Goal: Information Seeking & Learning: Learn about a topic

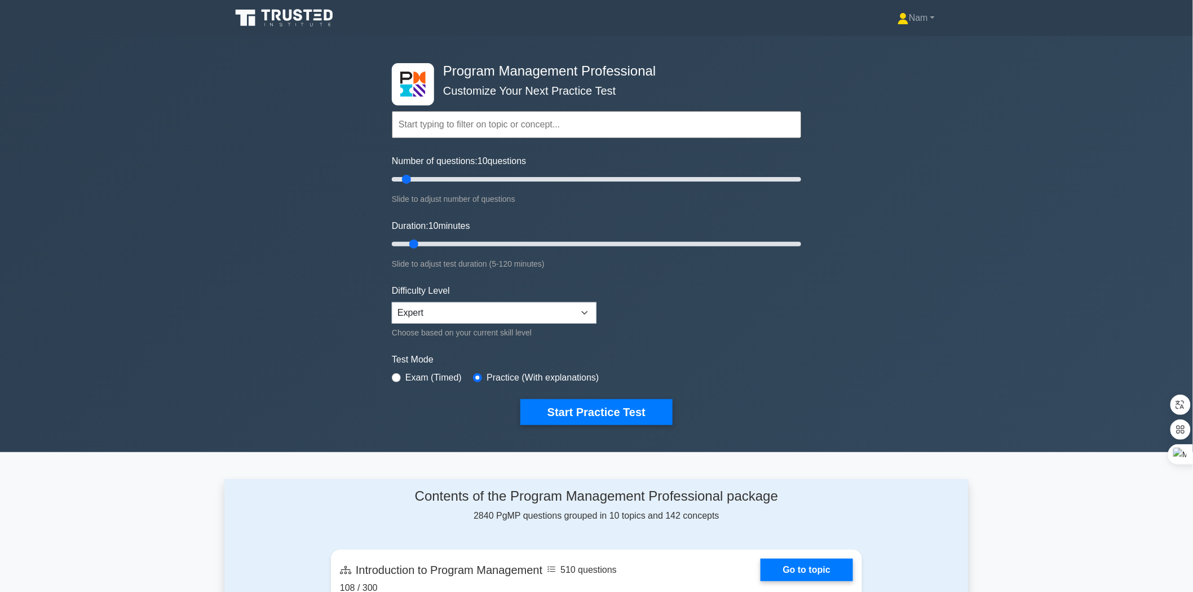
click at [441, 126] on input "text" at bounding box center [596, 124] width 409 height 27
type input "procument"
click at [521, 399] on button "Start Practice Test" at bounding box center [597, 412] width 152 height 26
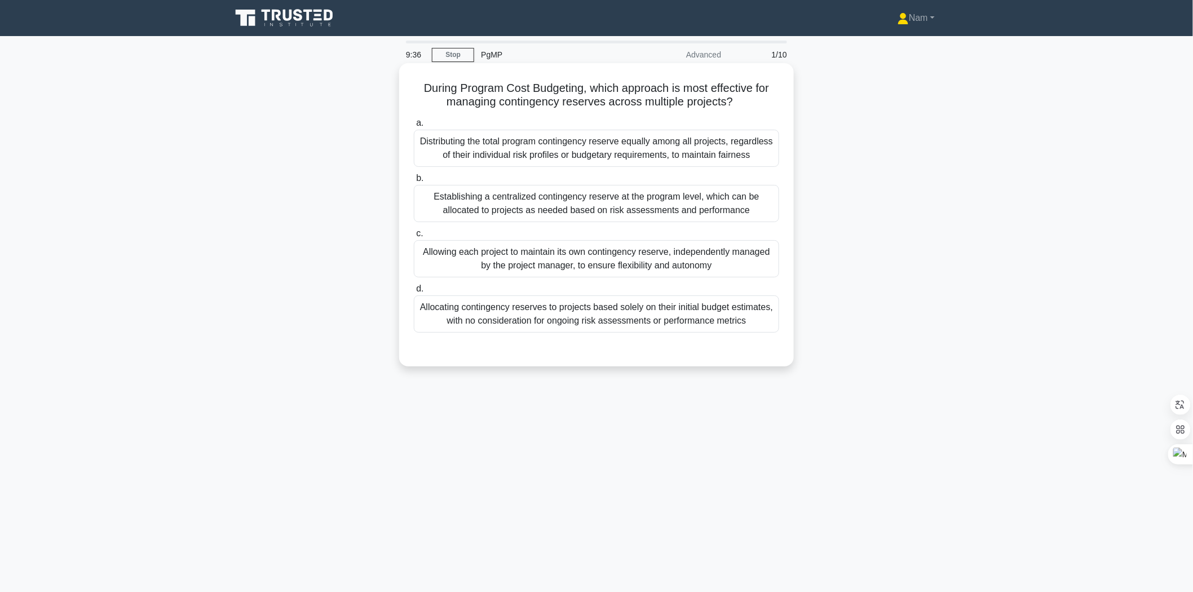
click at [556, 149] on div "Distributing the total program contingency reserve equally among all projects, …" at bounding box center [596, 148] width 365 height 37
click at [414, 127] on input "a. Distributing the total program contingency reserve equally among all project…" at bounding box center [414, 123] width 0 height 7
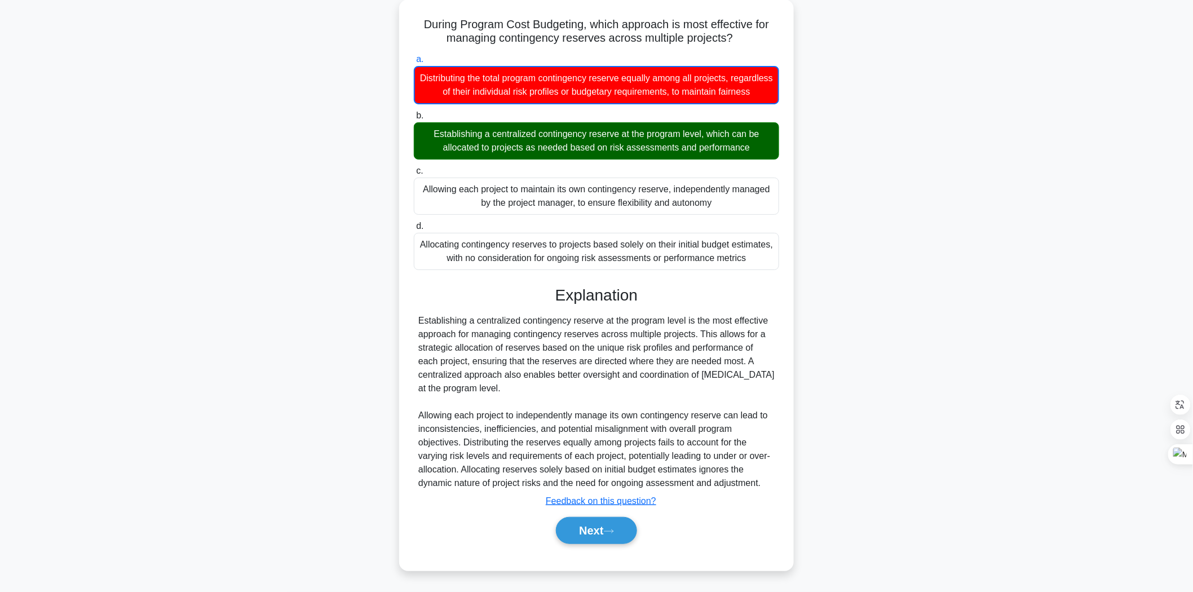
scroll to position [76, 0]
click at [574, 522] on button "Next" at bounding box center [596, 530] width 81 height 27
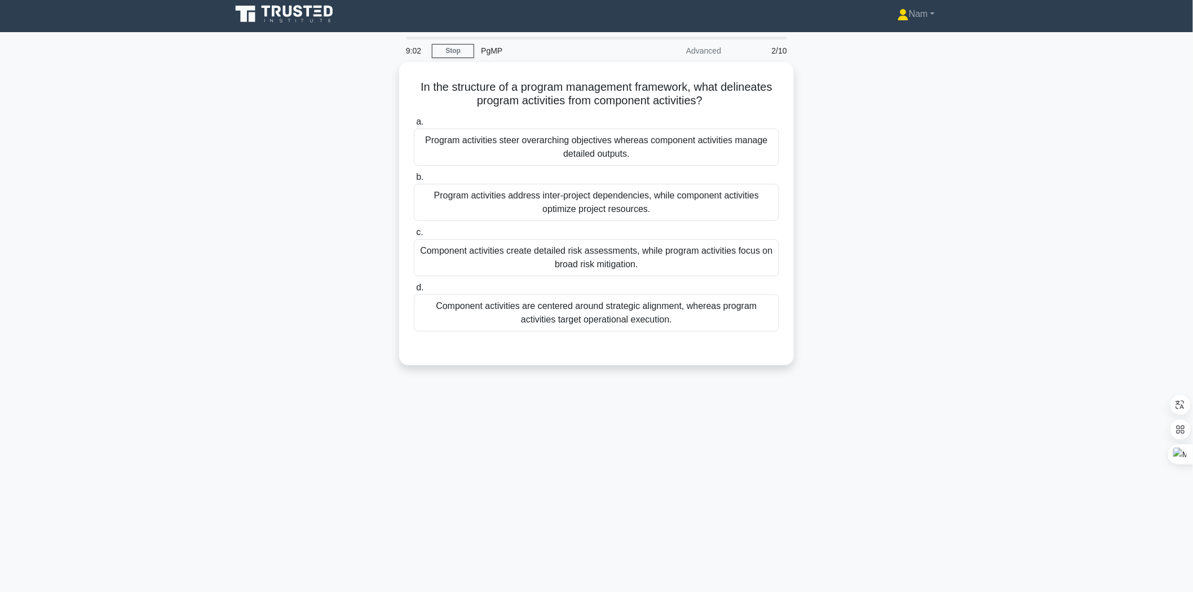
scroll to position [0, 0]
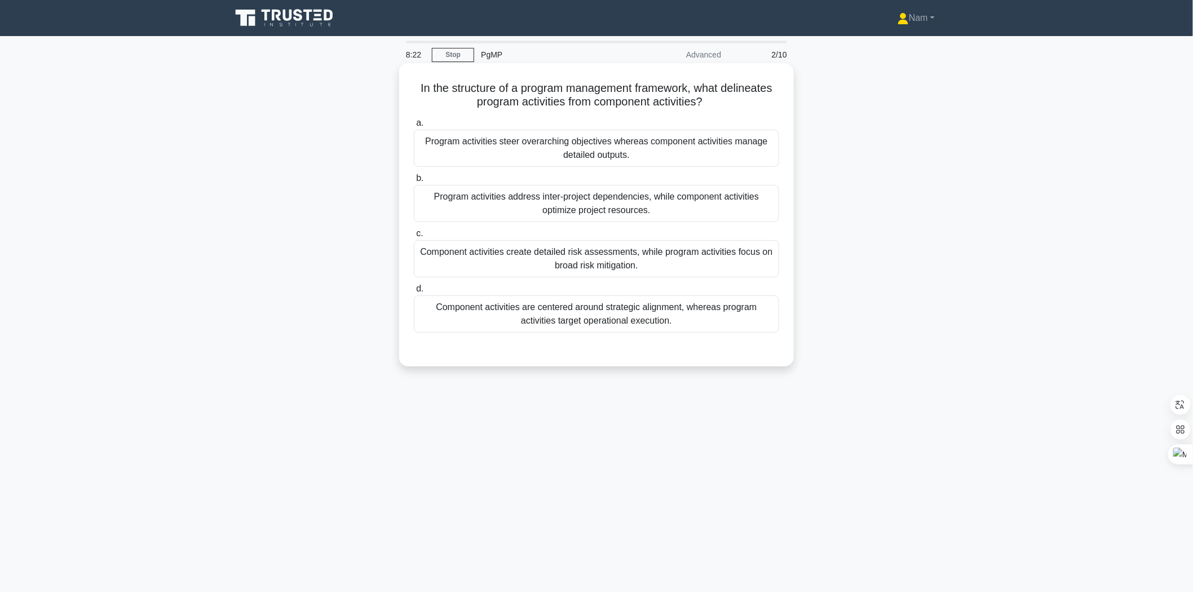
click at [625, 149] on div "Program activities steer overarching objectives whereas component activities ma…" at bounding box center [596, 148] width 365 height 37
click at [414, 127] on input "a. Program activities steer overarching objectives whereas component activities…" at bounding box center [414, 123] width 0 height 7
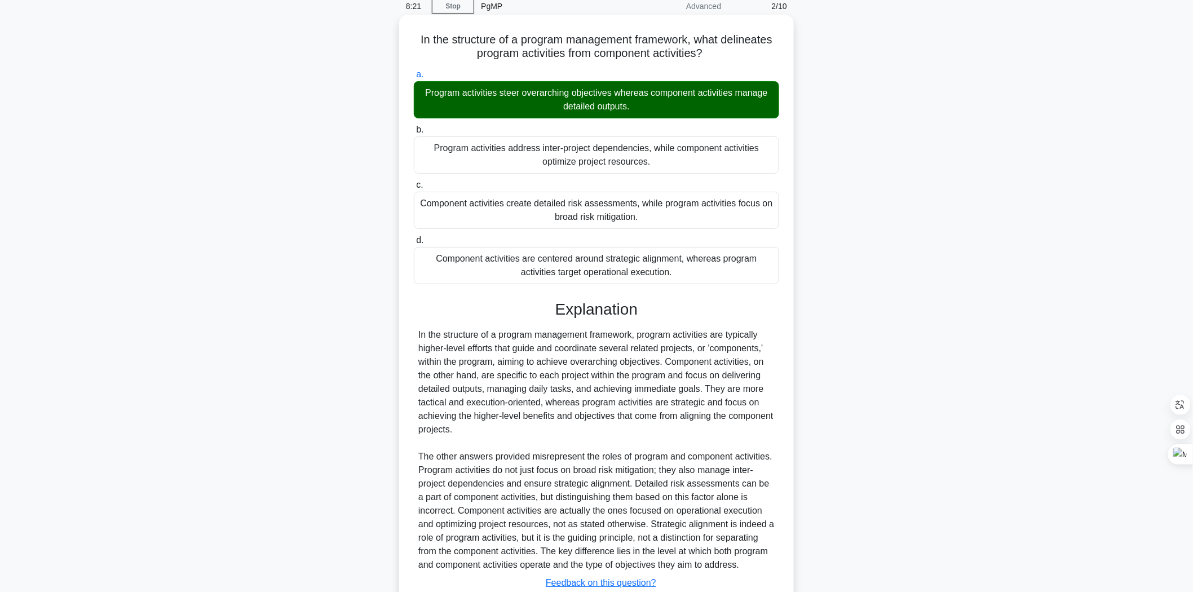
scroll to position [130, 0]
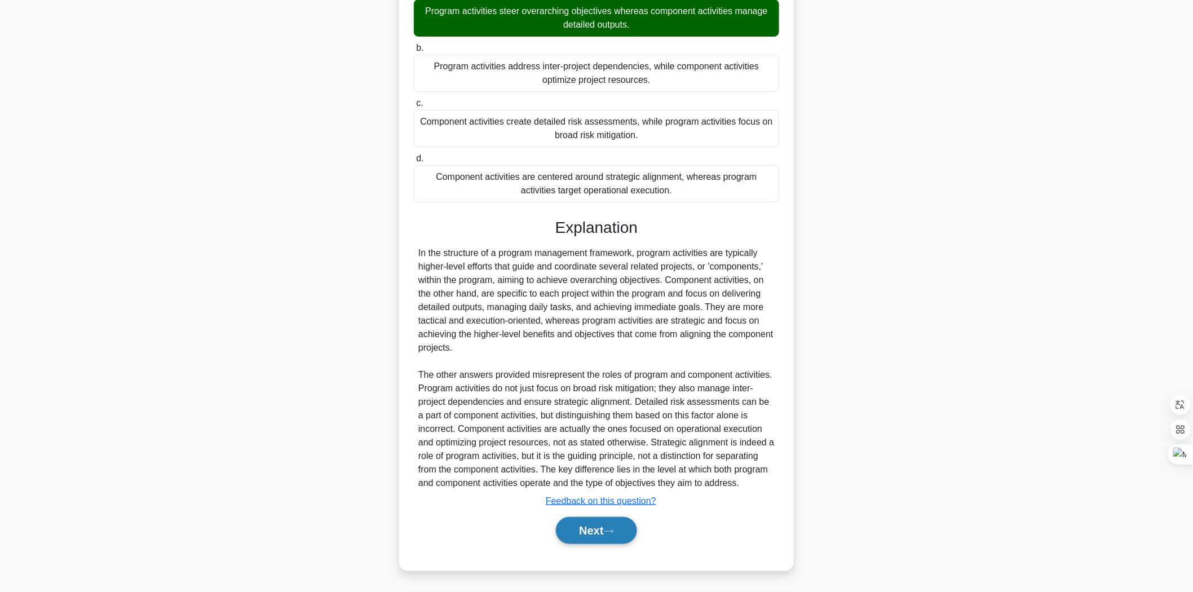
click at [605, 531] on button "Next" at bounding box center [596, 530] width 81 height 27
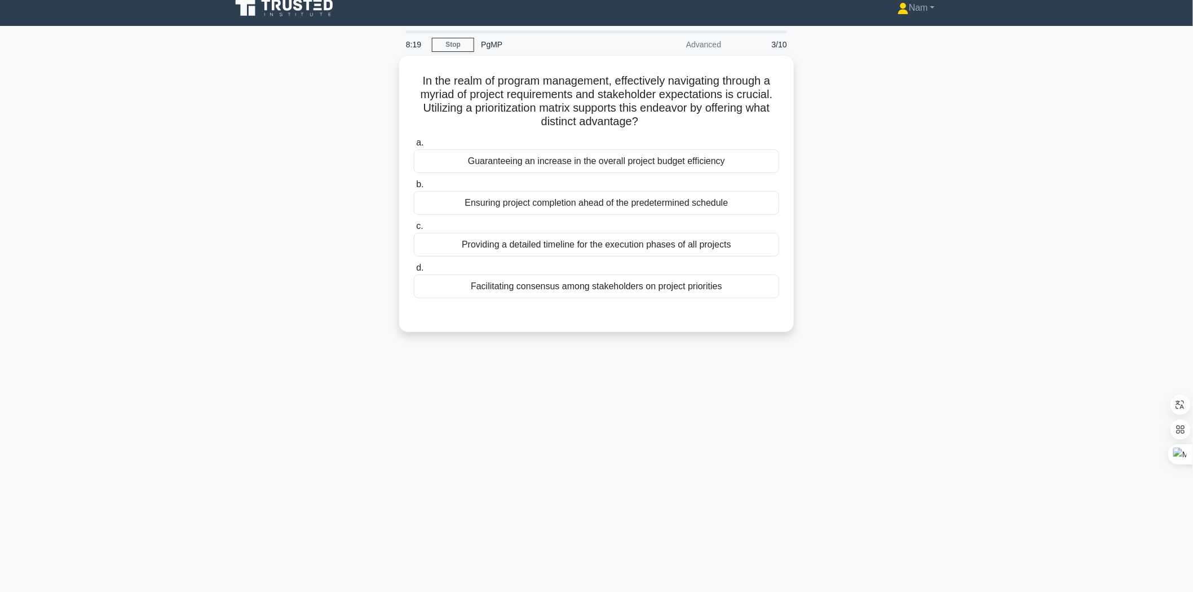
scroll to position [0, 0]
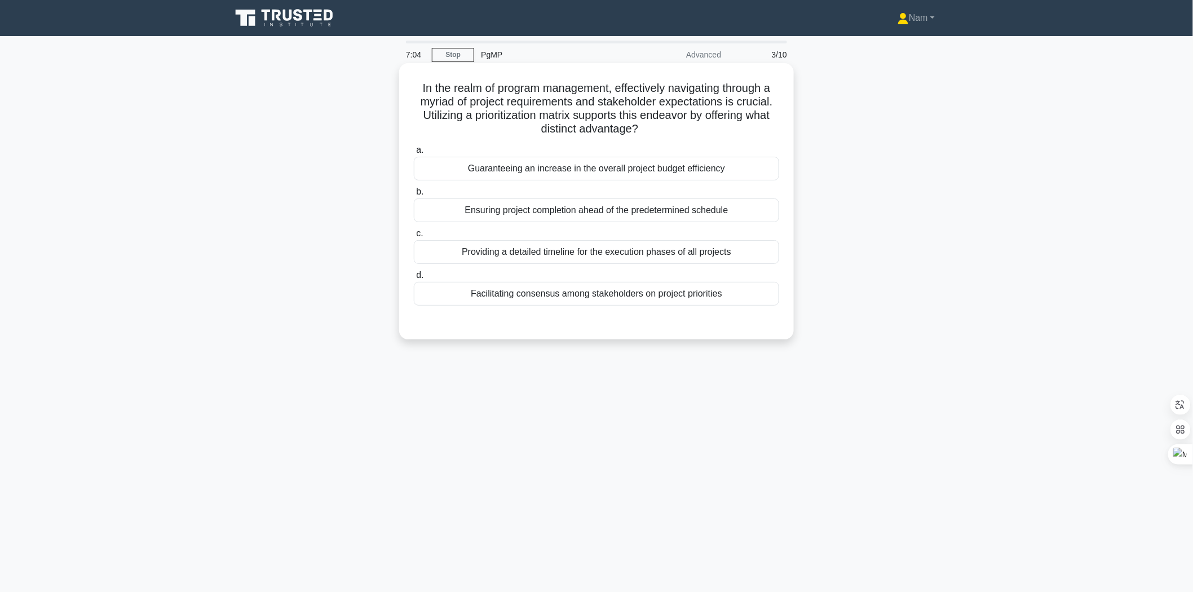
click at [544, 260] on div "Providing a detailed timeline for the execution phases of all projects" at bounding box center [596, 252] width 365 height 24
click at [414, 237] on input "c. Providing a detailed timeline for the execution phases of all projects" at bounding box center [414, 233] width 0 height 7
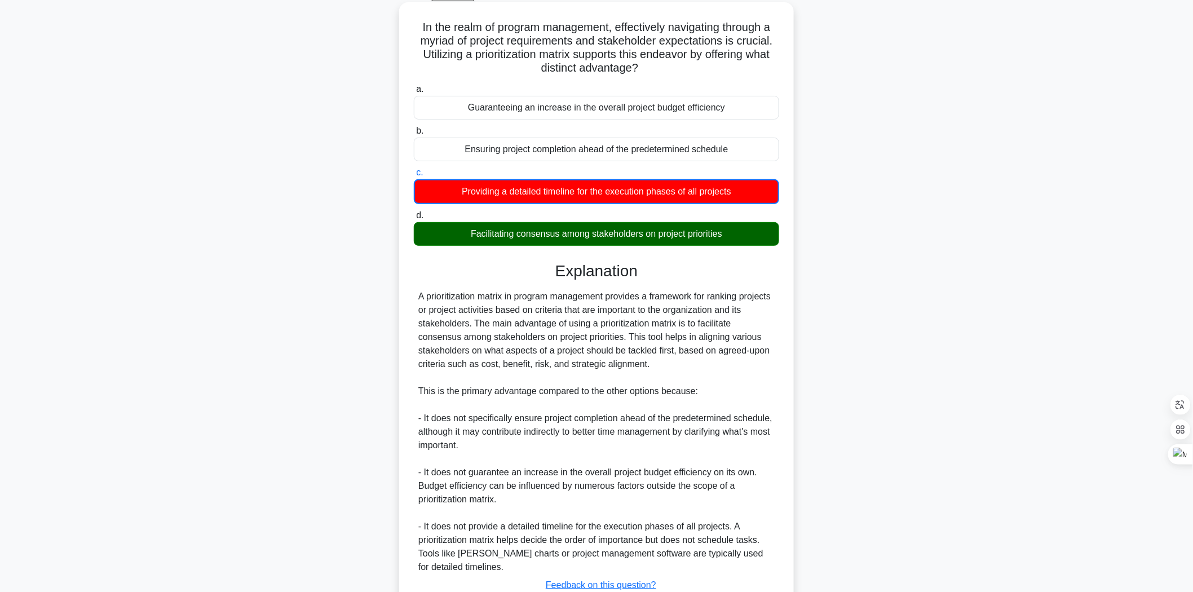
scroll to position [144, 0]
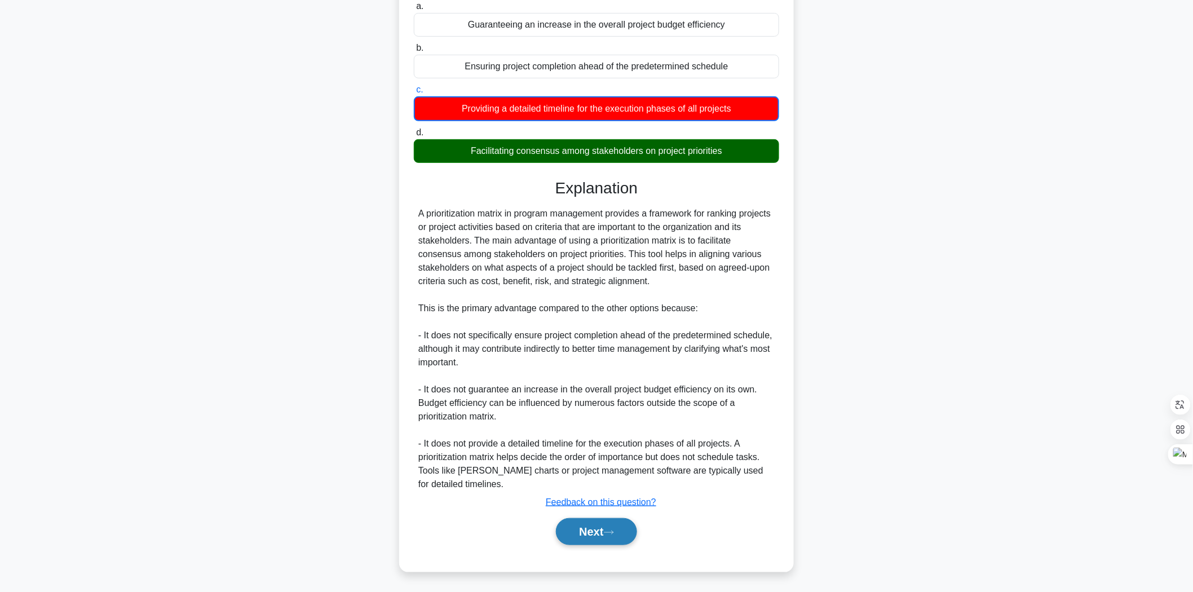
click at [607, 534] on button "Next" at bounding box center [596, 531] width 81 height 27
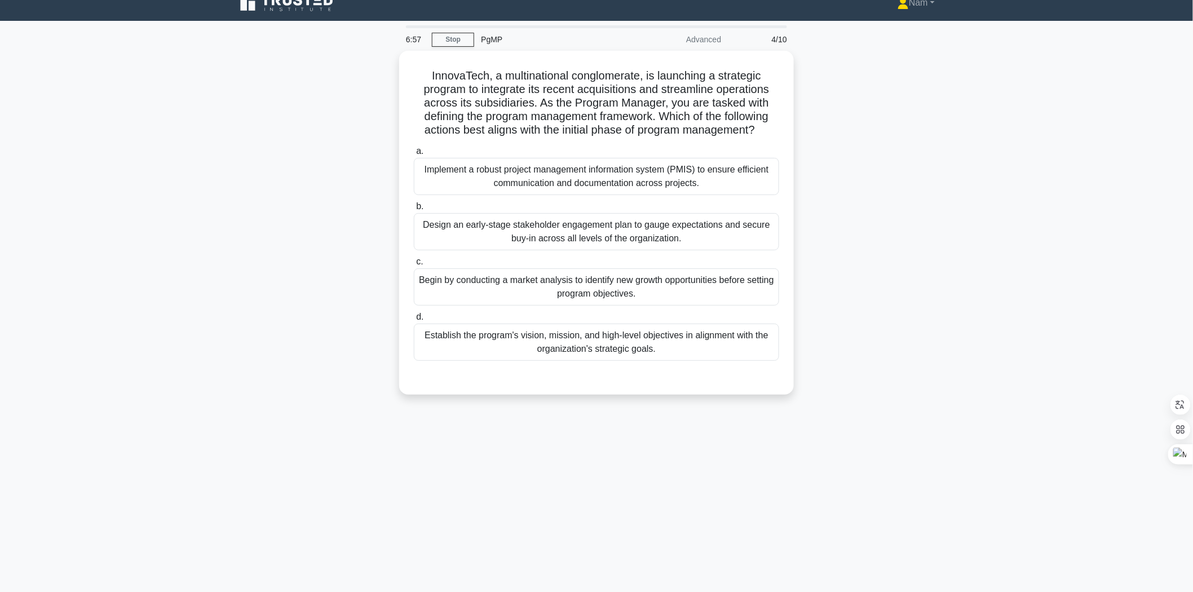
scroll to position [0, 0]
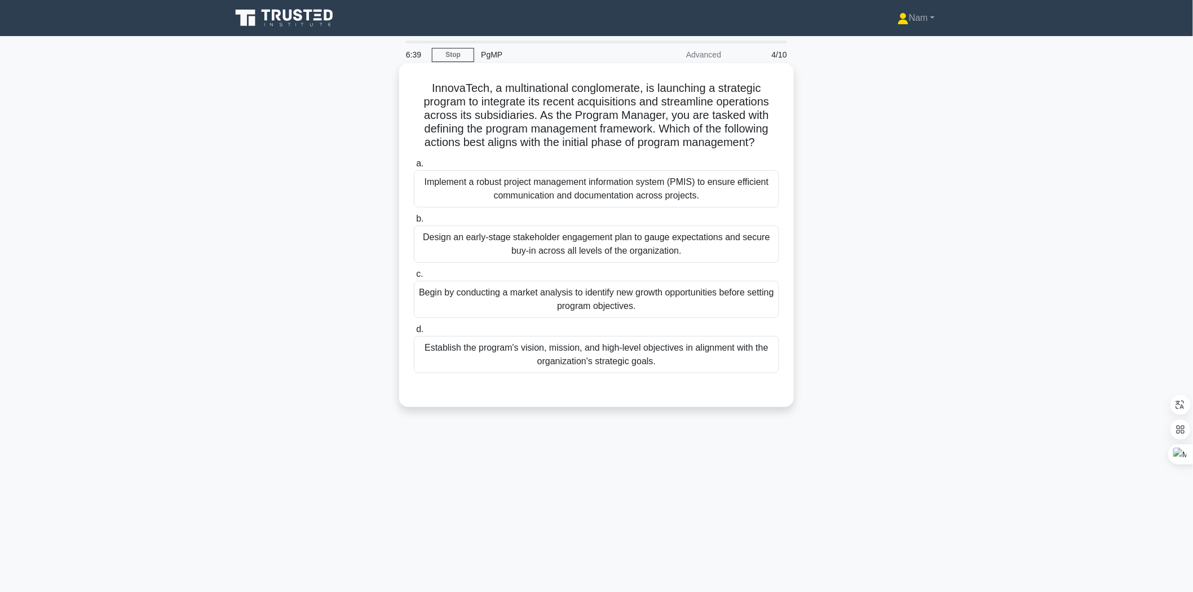
click at [605, 363] on div "Establish the program's vision, mission, and high-level objectives in alignment…" at bounding box center [596, 354] width 365 height 37
click at [414, 333] on input "d. Establish the program's vision, mission, and high-level objectives in alignm…" at bounding box center [414, 329] width 0 height 7
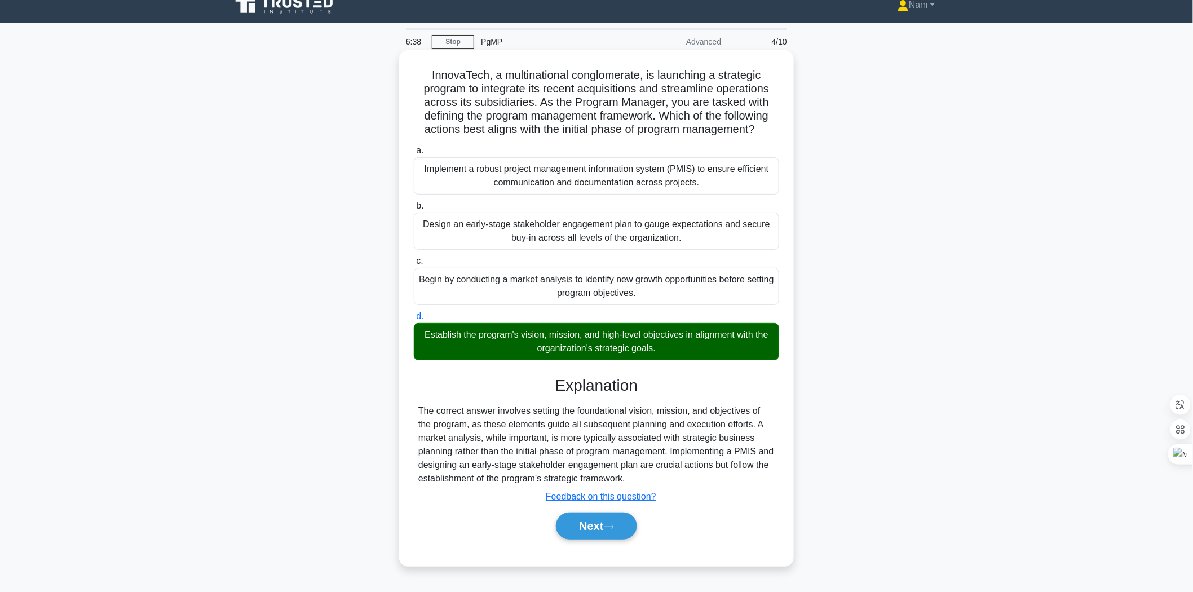
scroll to position [17, 0]
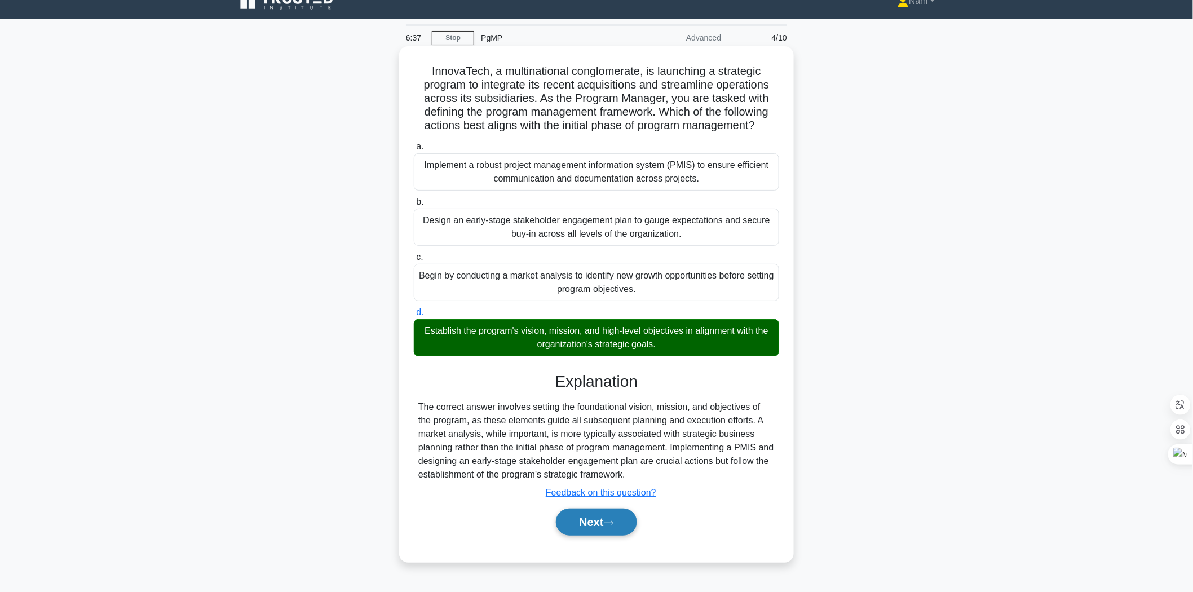
click at [570, 526] on button "Next" at bounding box center [596, 522] width 81 height 27
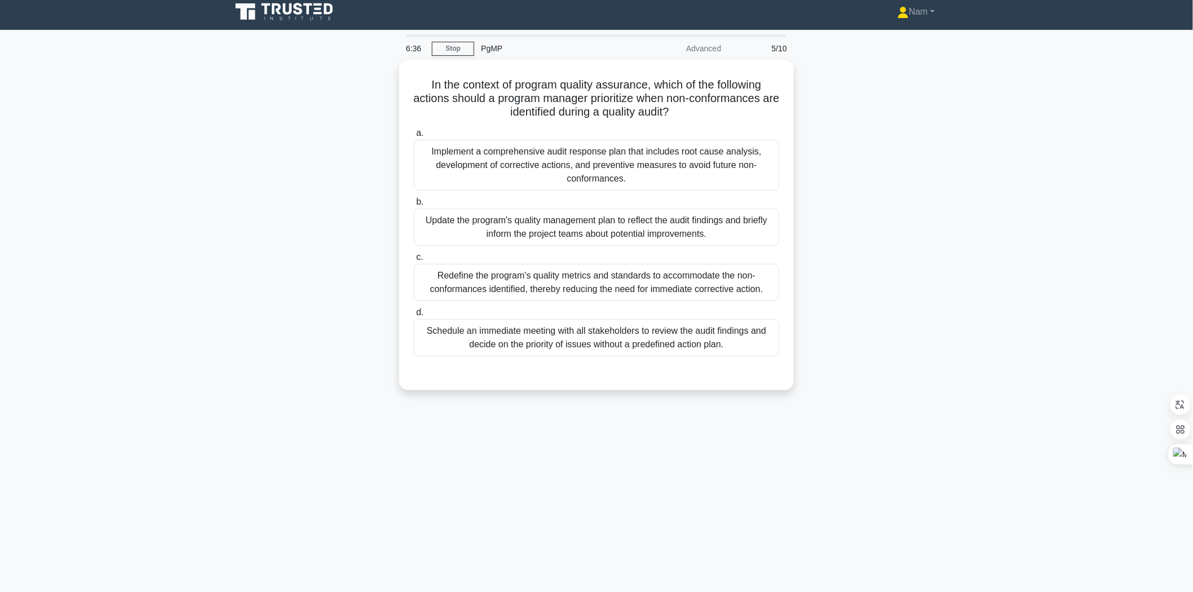
scroll to position [0, 0]
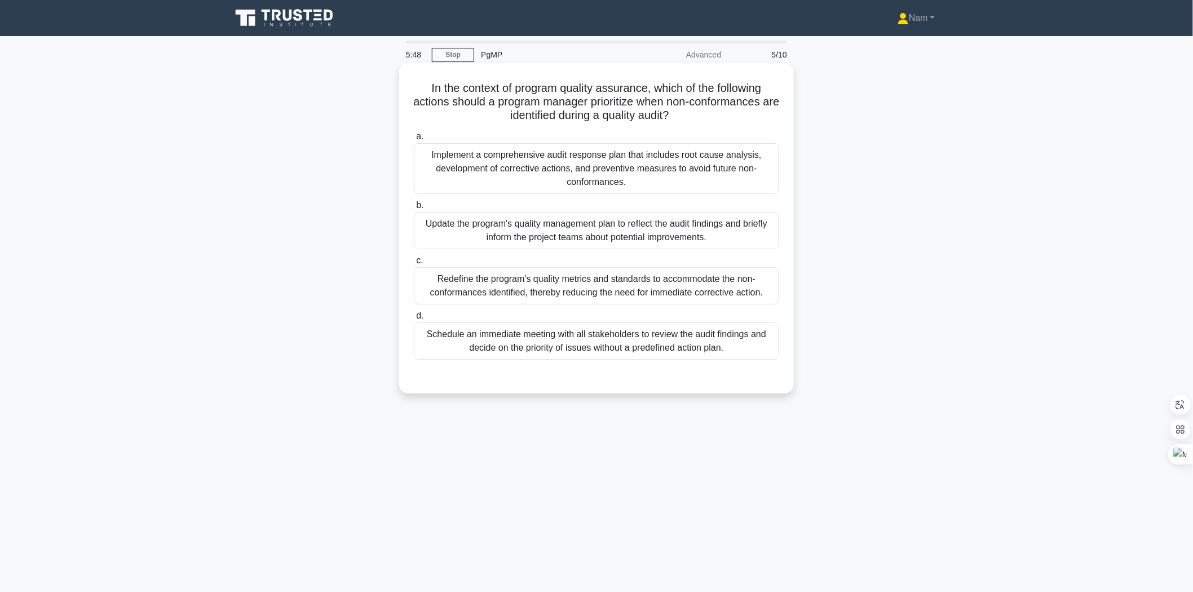
click at [531, 238] on div "Update the program's quality management plan to reflect the audit findings and …" at bounding box center [596, 230] width 365 height 37
click at [414, 209] on input "b. Update the program's quality management plan to reflect the audit findings a…" at bounding box center [414, 205] width 0 height 7
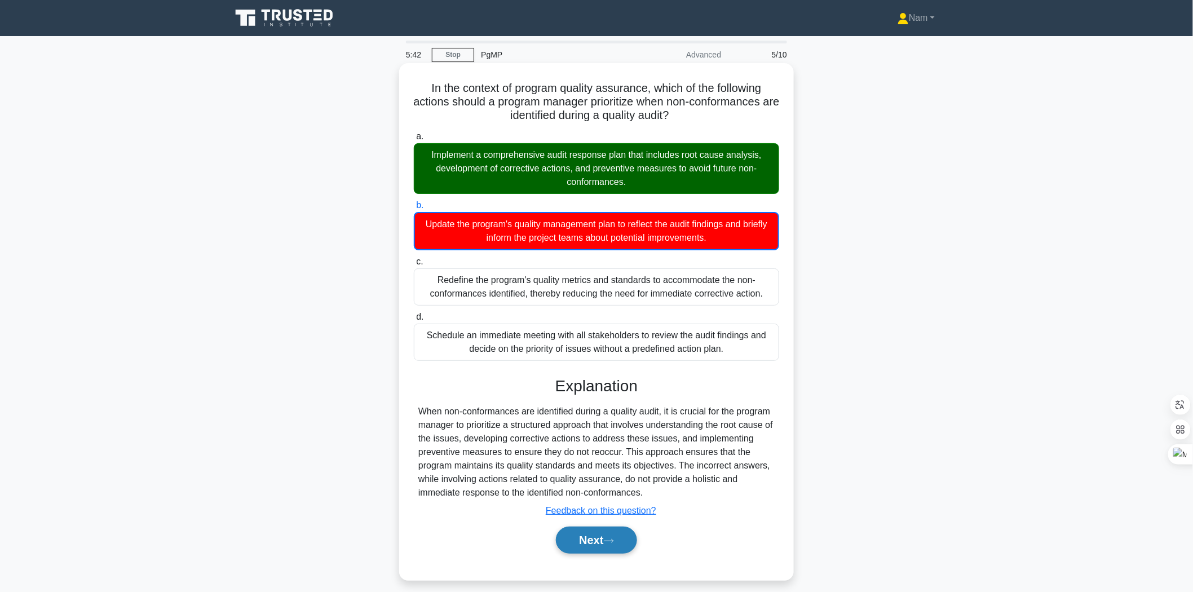
click at [566, 544] on button "Next" at bounding box center [596, 540] width 81 height 27
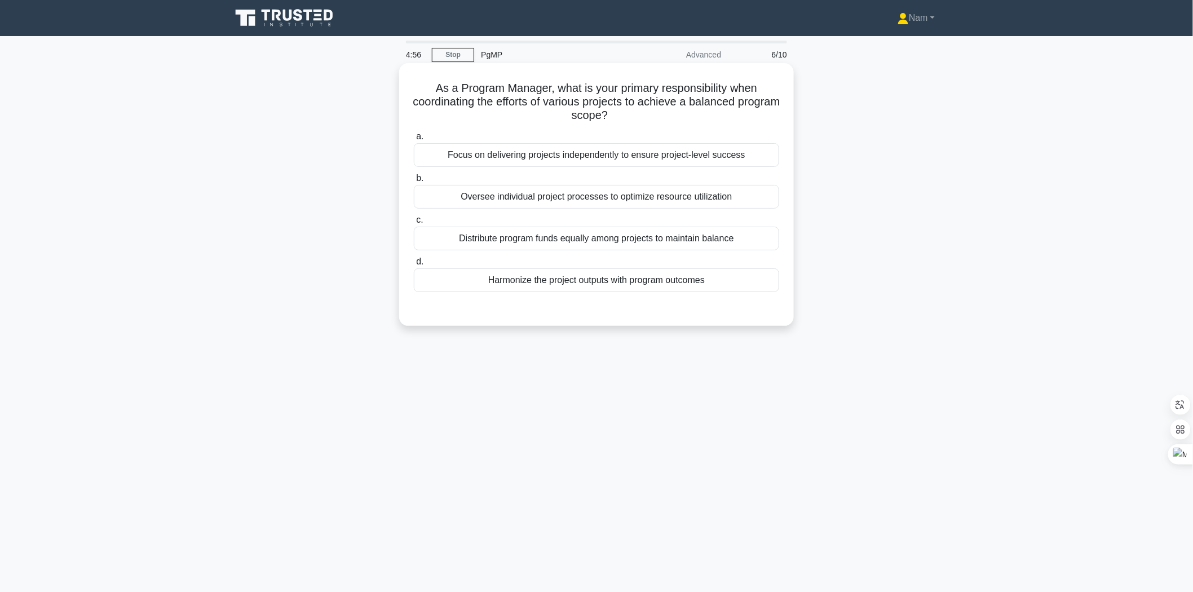
click at [501, 285] on div "Harmonize the project outputs with program outcomes" at bounding box center [596, 280] width 365 height 24
click at [414, 266] on input "d. Harmonize the project outputs with program outcomes" at bounding box center [414, 261] width 0 height 7
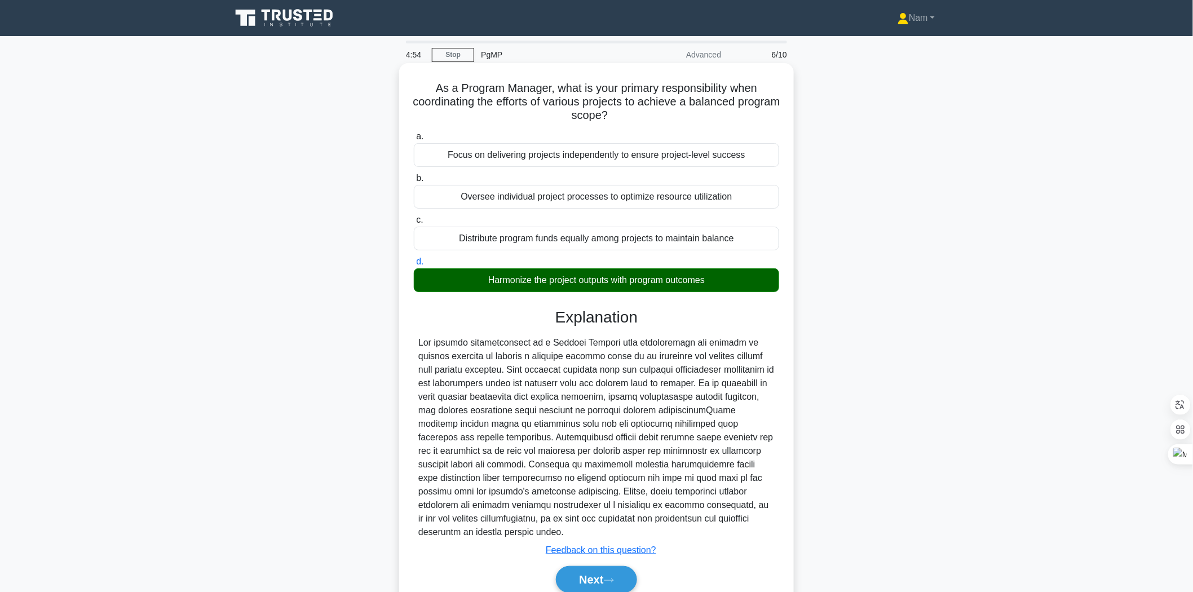
scroll to position [49, 0]
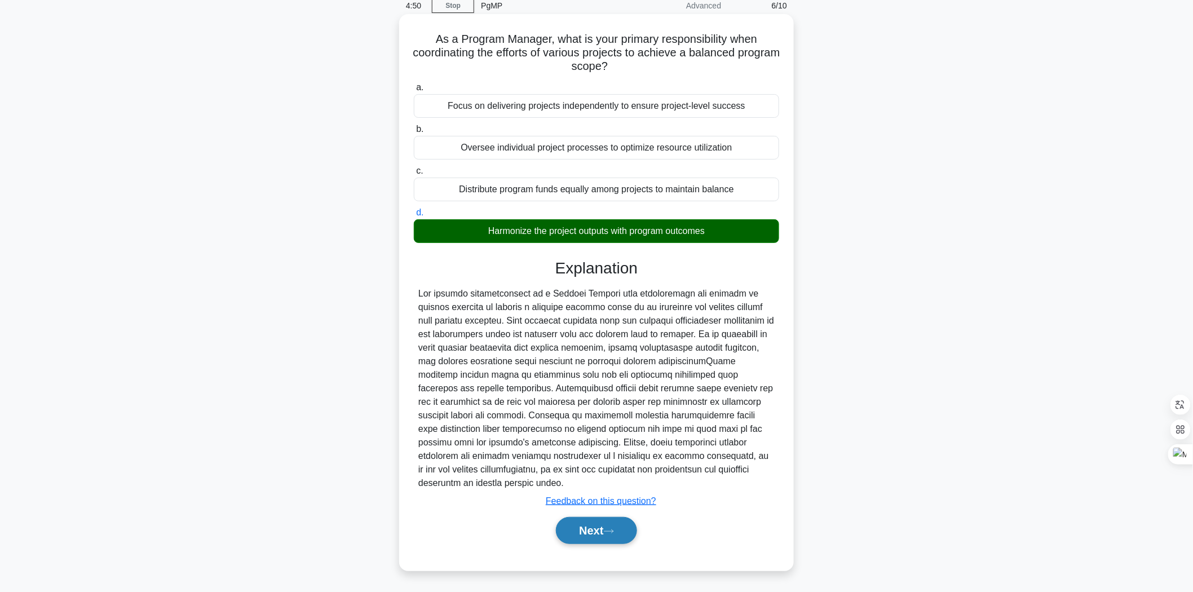
click at [566, 525] on button "Next" at bounding box center [596, 530] width 81 height 27
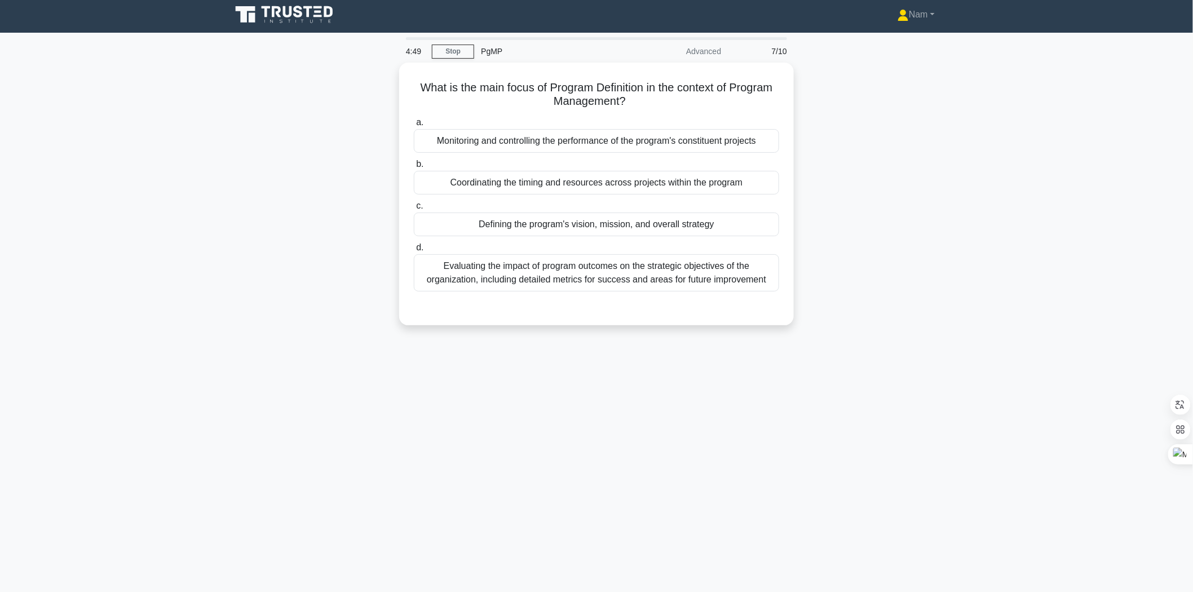
scroll to position [0, 0]
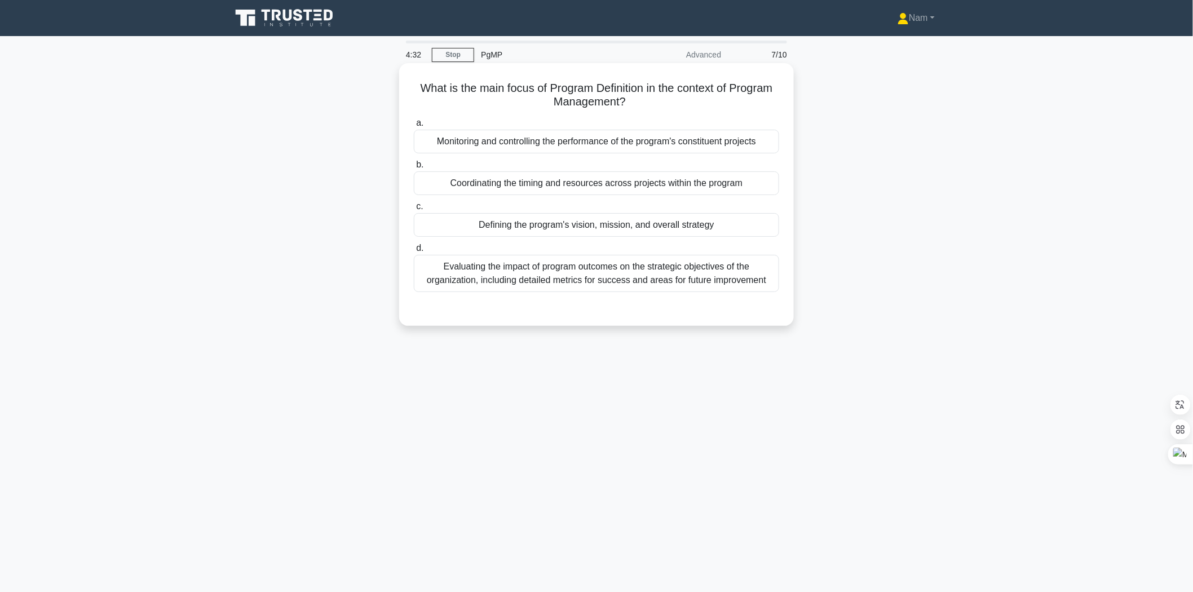
click at [628, 226] on div "Defining the program's vision, mission, and overall strategy" at bounding box center [596, 225] width 365 height 24
click at [414, 210] on input "c. Defining the program's vision, mission, and overall strategy" at bounding box center [414, 206] width 0 height 7
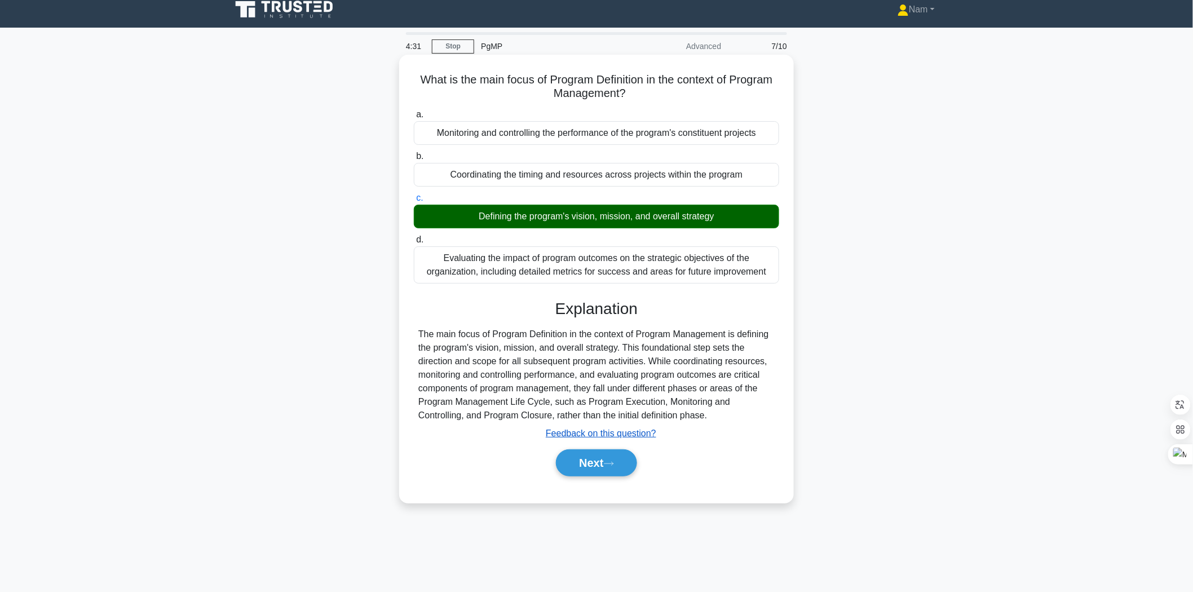
scroll to position [17, 0]
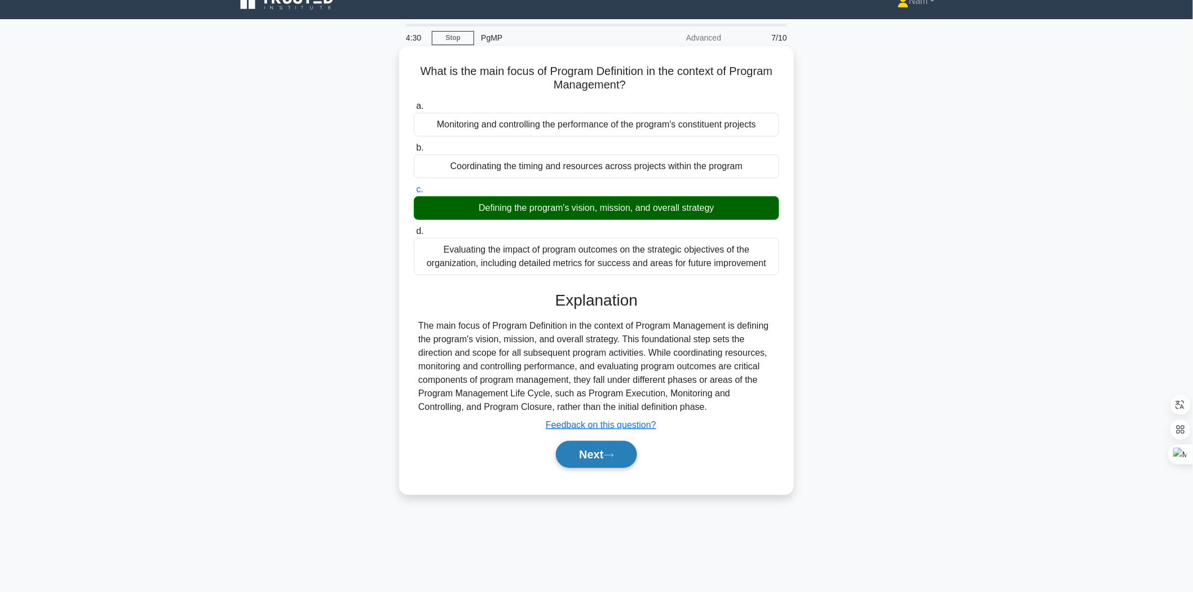
click at [588, 466] on button "Next" at bounding box center [596, 454] width 81 height 27
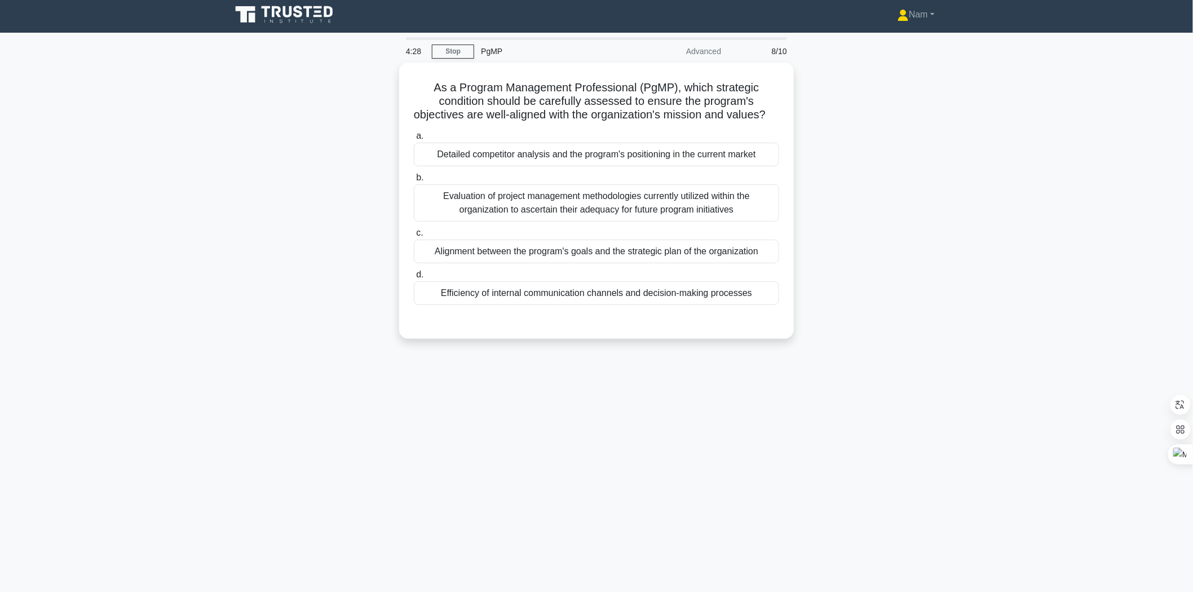
scroll to position [0, 0]
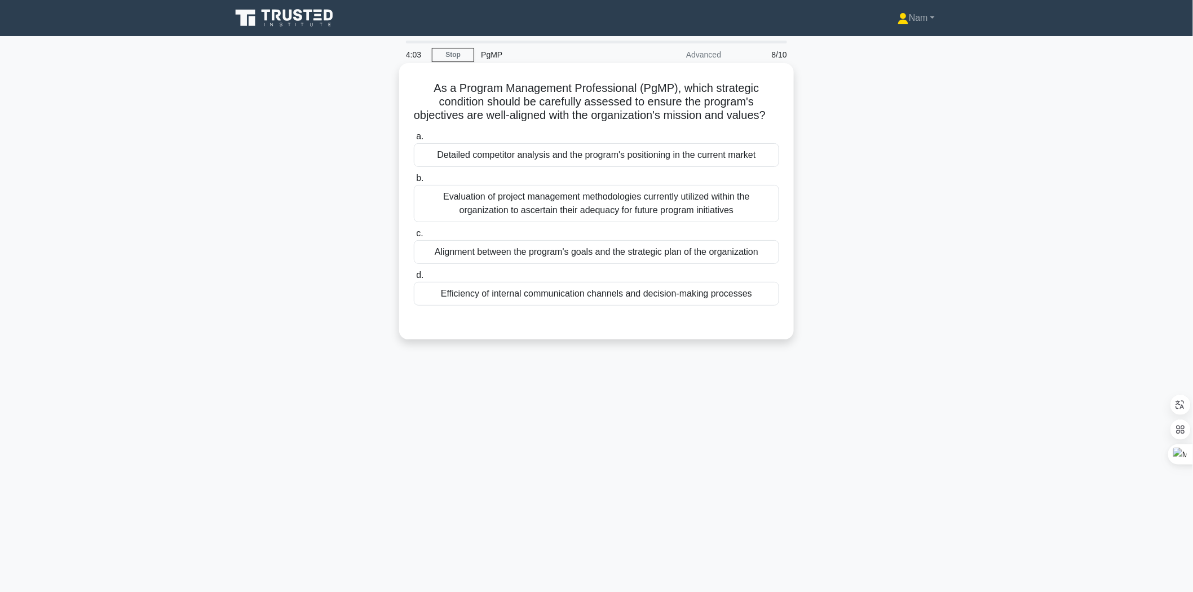
click at [493, 264] on div "Alignment between the program's goals and the strategic plan of the organization" at bounding box center [596, 252] width 365 height 24
click at [414, 237] on input "c. Alignment between the program's goals and the strategic plan of the organiza…" at bounding box center [414, 233] width 0 height 7
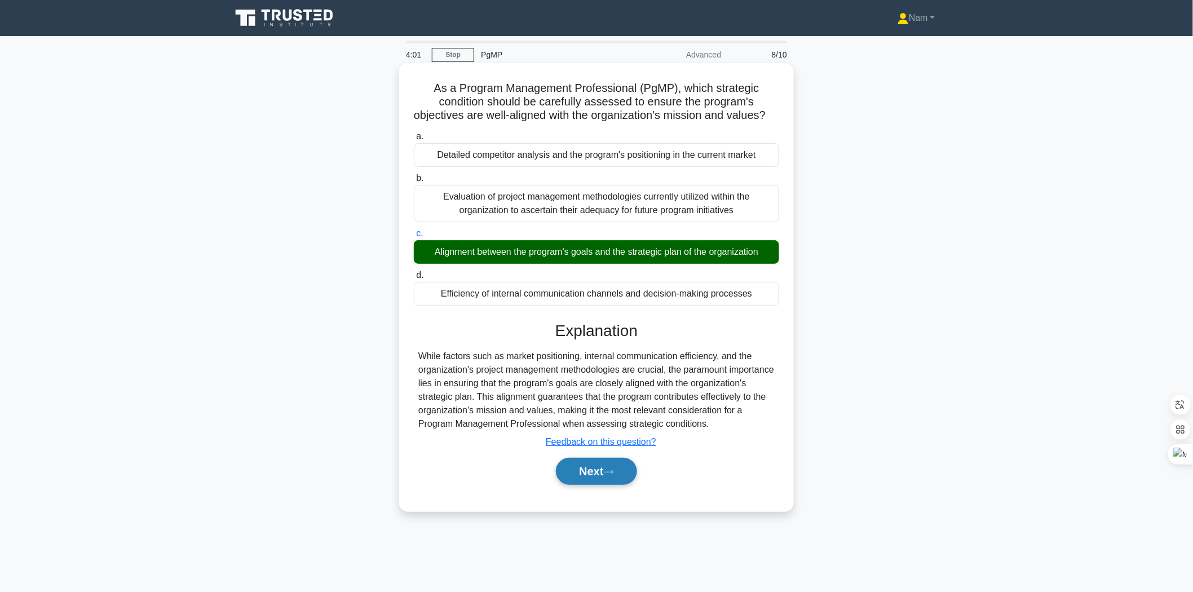
click at [602, 485] on button "Next" at bounding box center [596, 471] width 81 height 27
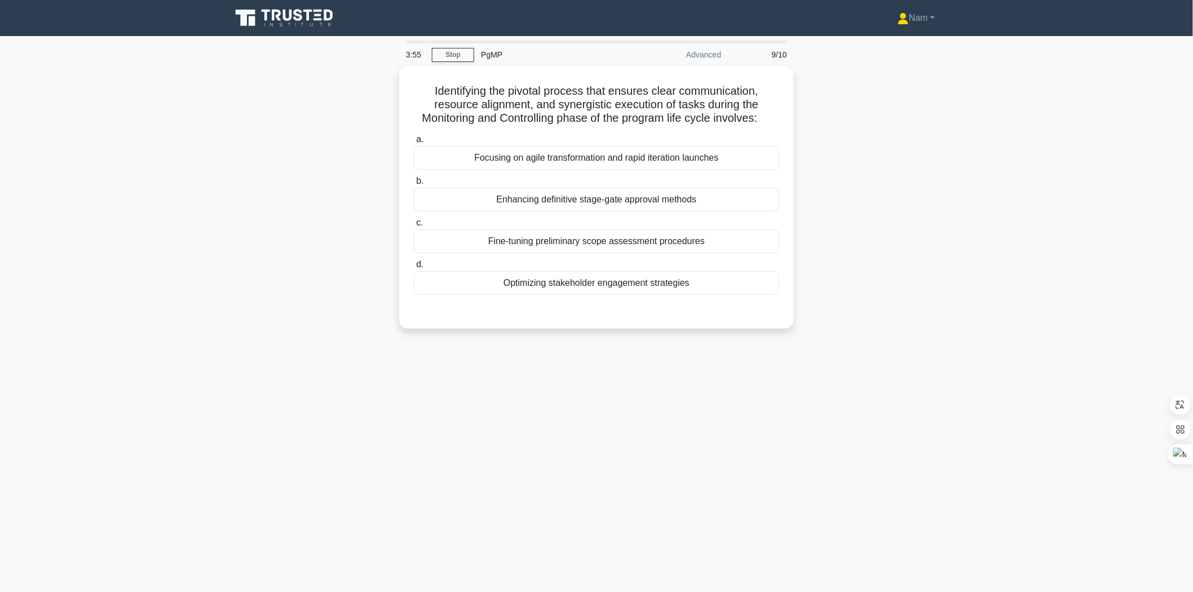
scroll to position [17, 0]
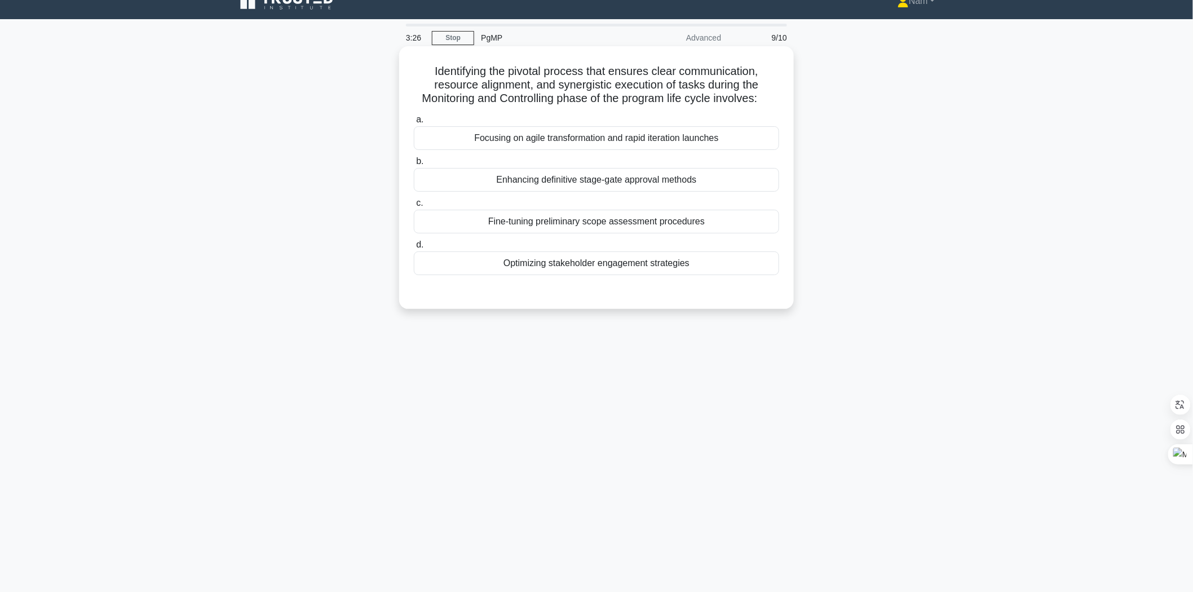
click at [647, 258] on div "Optimizing stakeholder engagement strategies" at bounding box center [596, 264] width 365 height 24
click at [414, 249] on input "d. Optimizing stakeholder engagement strategies" at bounding box center [414, 244] width 0 height 7
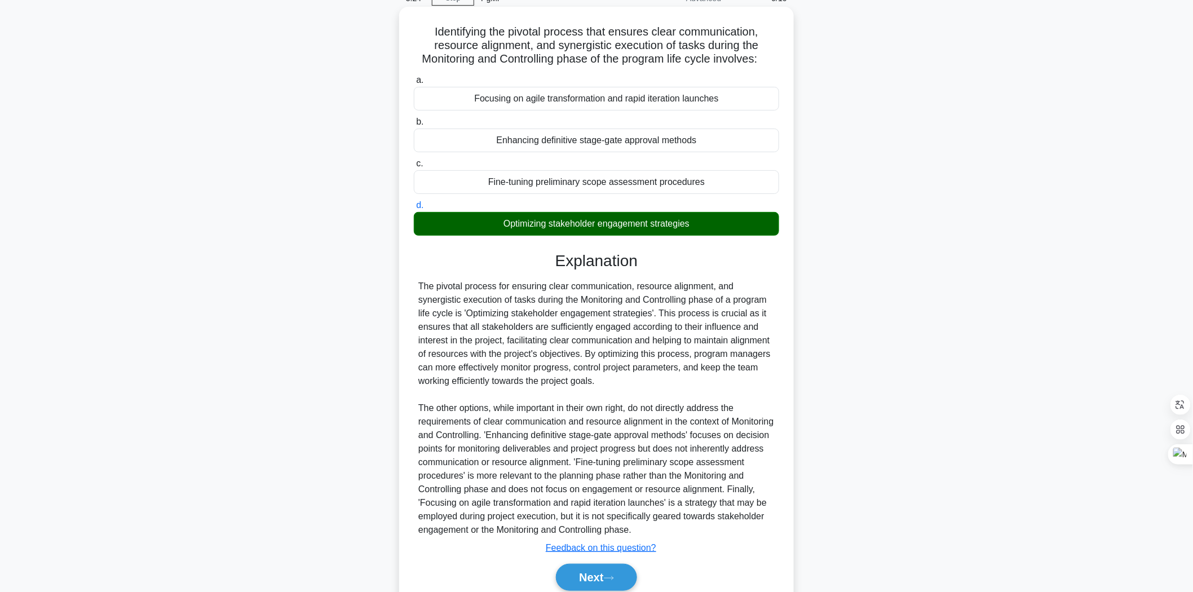
scroll to position [103, 0]
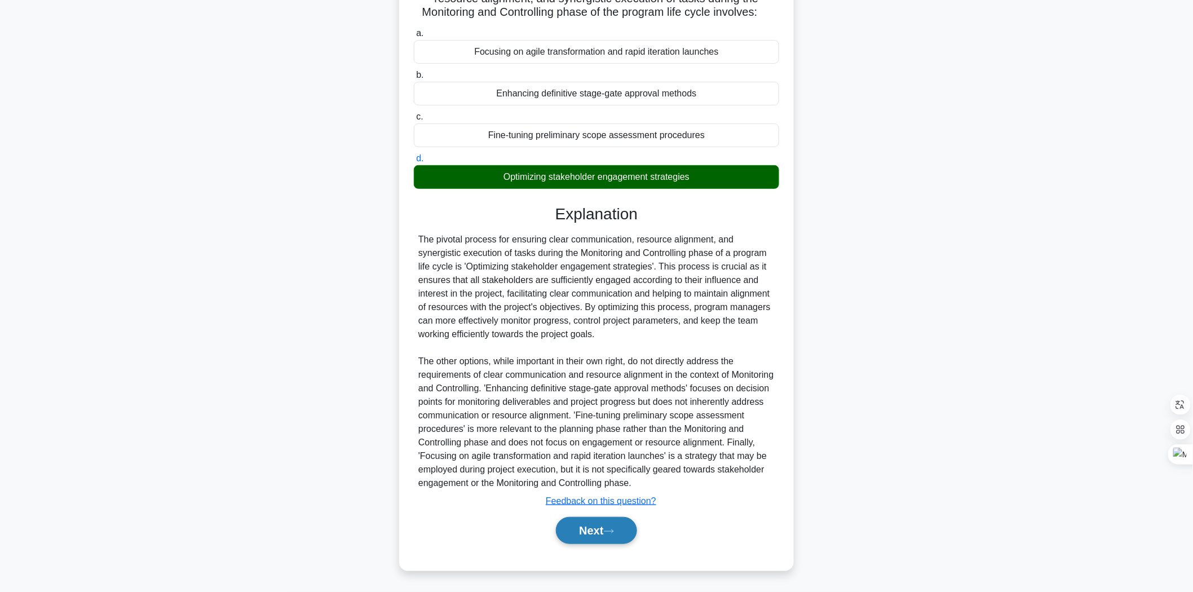
click at [611, 531] on icon at bounding box center [609, 531] width 10 height 6
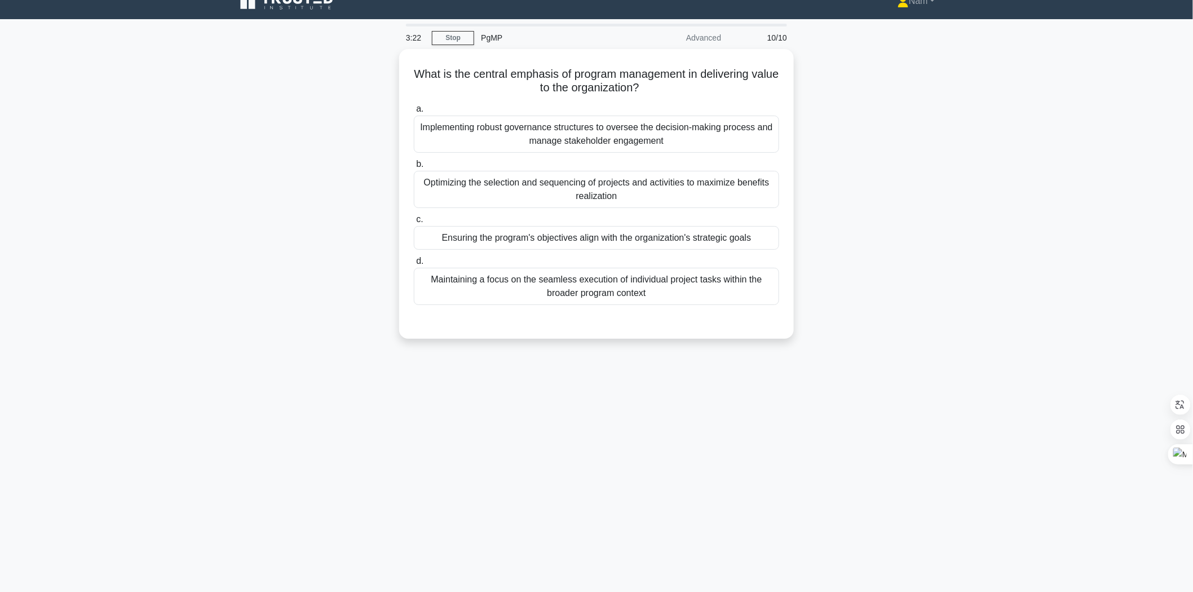
scroll to position [17, 0]
click at [574, 239] on div "Ensuring the program's objectives align with the organization's strategic goals" at bounding box center [596, 235] width 365 height 24
click at [414, 221] on input "c. Ensuring the program's objectives align with the organization's strategic go…" at bounding box center [414, 216] width 0 height 7
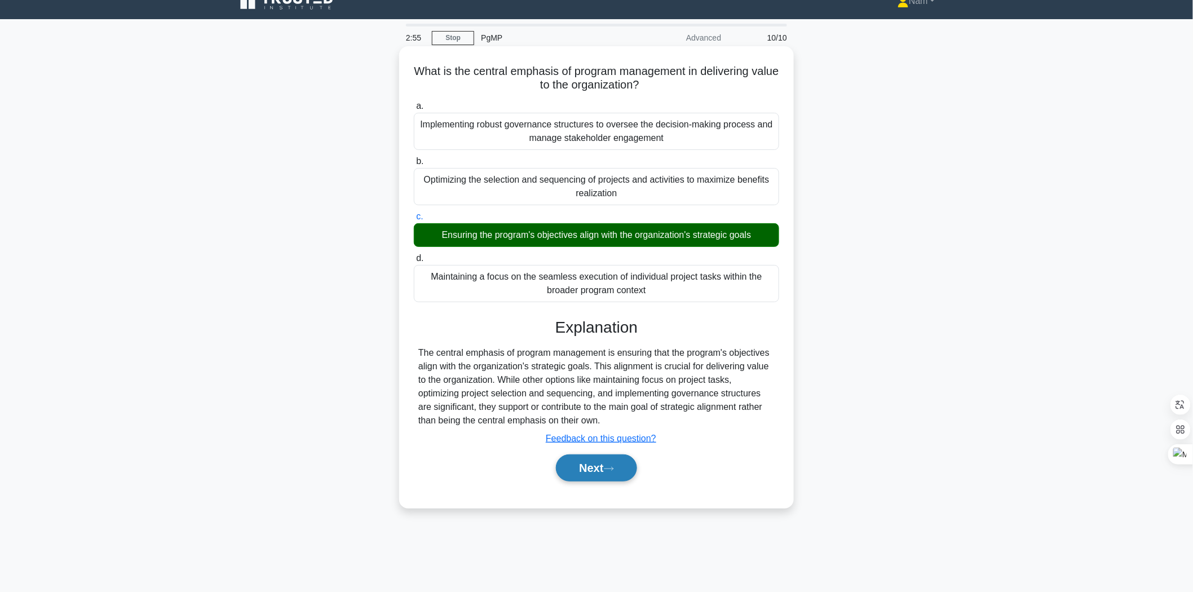
click at [584, 470] on button "Next" at bounding box center [596, 468] width 81 height 27
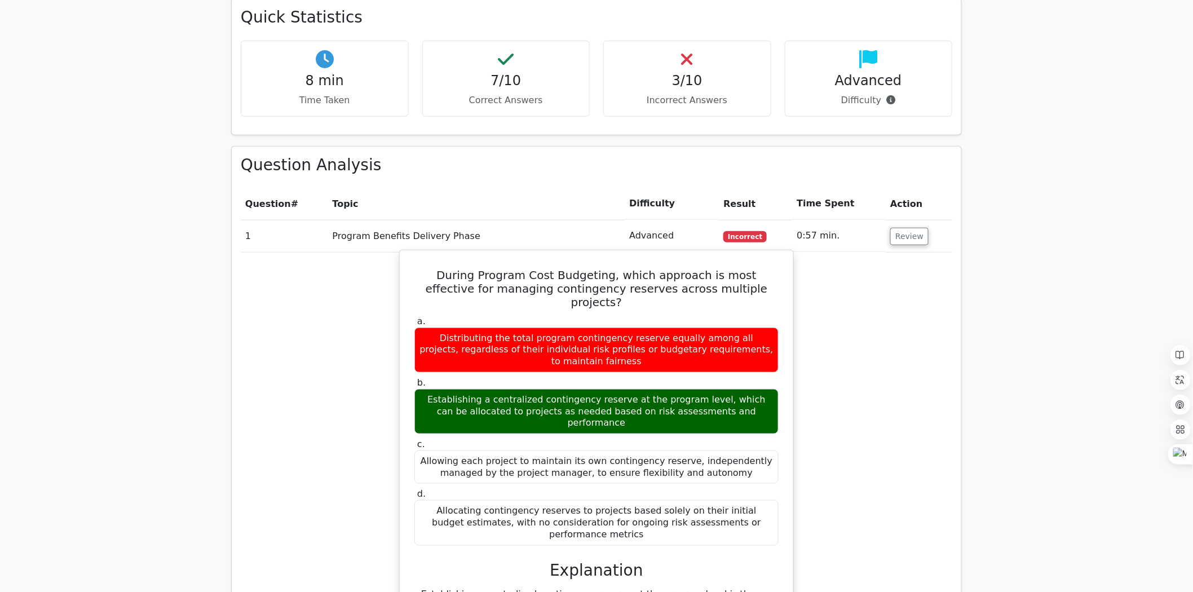
scroll to position [376, 0]
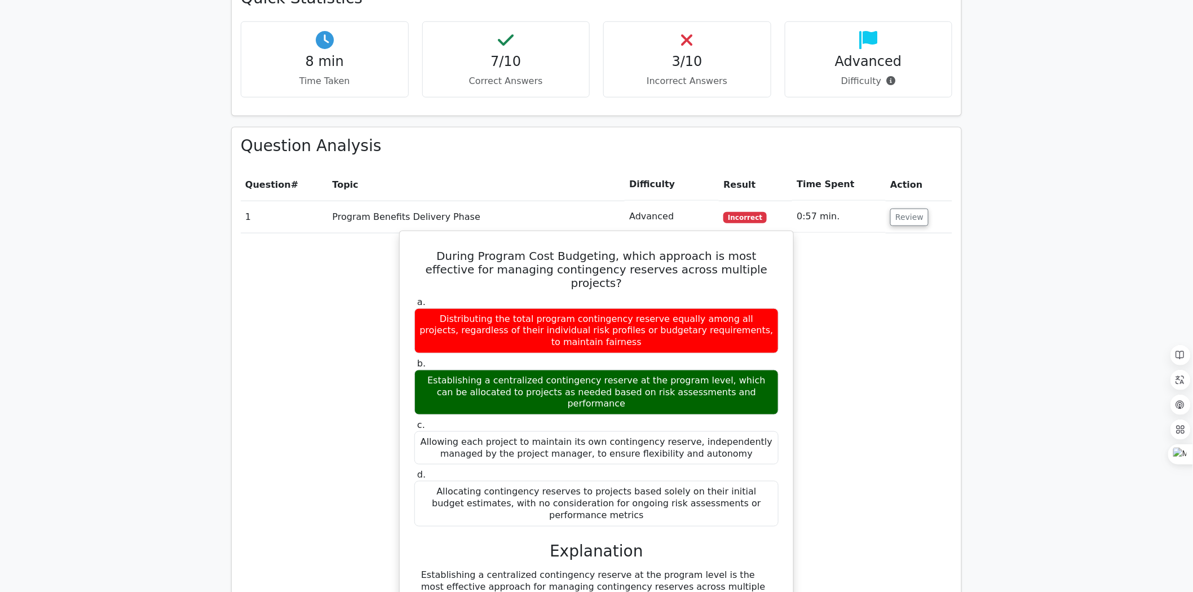
drag, startPoint x: 420, startPoint y: 251, endPoint x: 752, endPoint y: 480, distance: 403.9
click at [752, 480] on div "During Program Cost Budgeting, which approach is most effective for managing co…" at bounding box center [596, 512] width 385 height 552
copy div "During Program Cost Budgeting, which approach is most effective for managing co…"
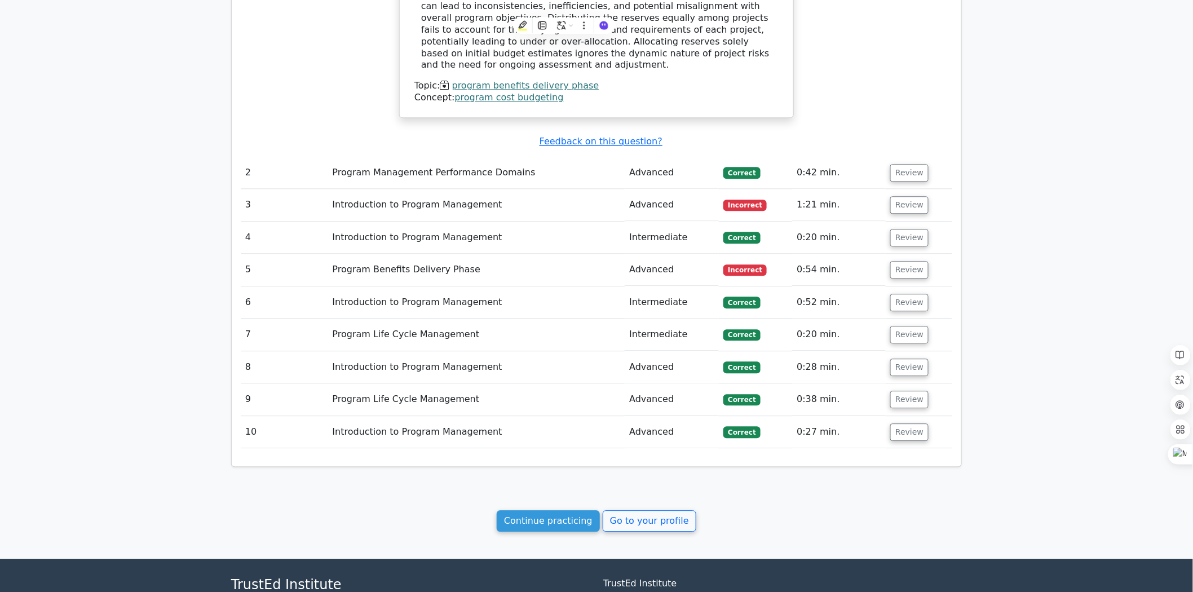
scroll to position [1104, 0]
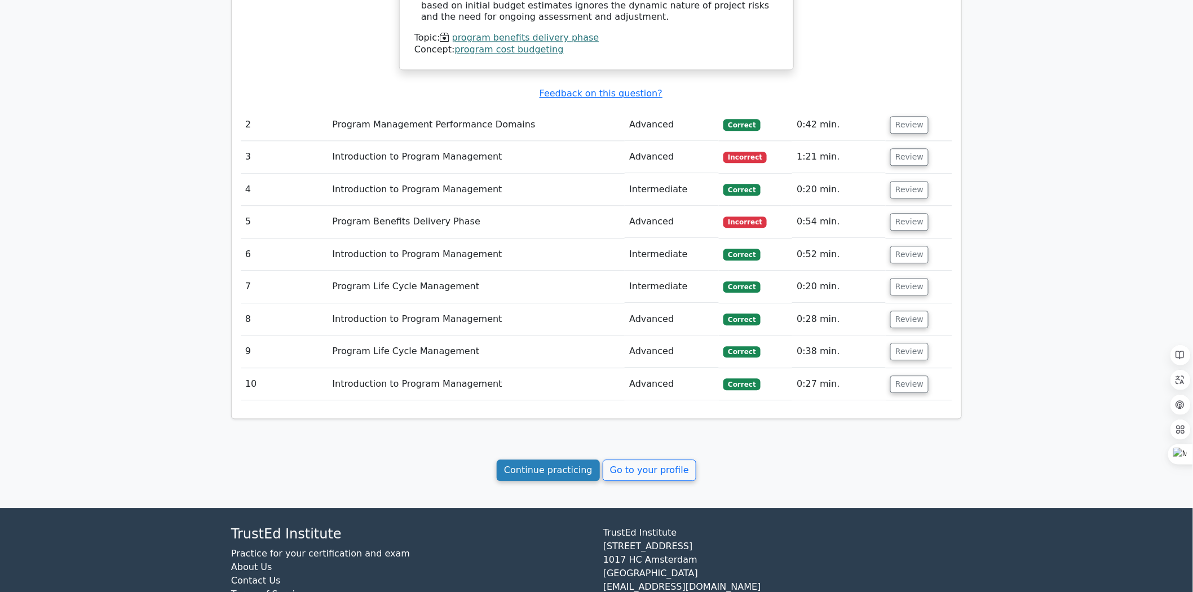
click at [553, 460] on link "Continue practicing" at bounding box center [548, 470] width 103 height 21
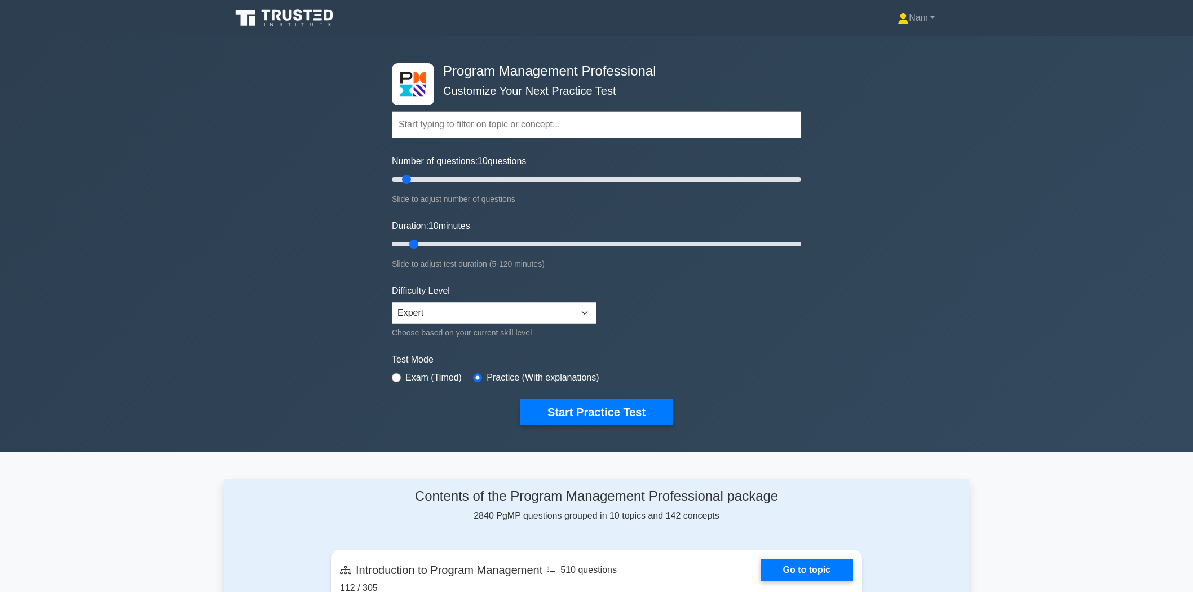
click at [481, 127] on input "text" at bounding box center [596, 124] width 409 height 27
click at [452, 120] on input "text" at bounding box center [596, 124] width 409 height 27
paste input "procurement"
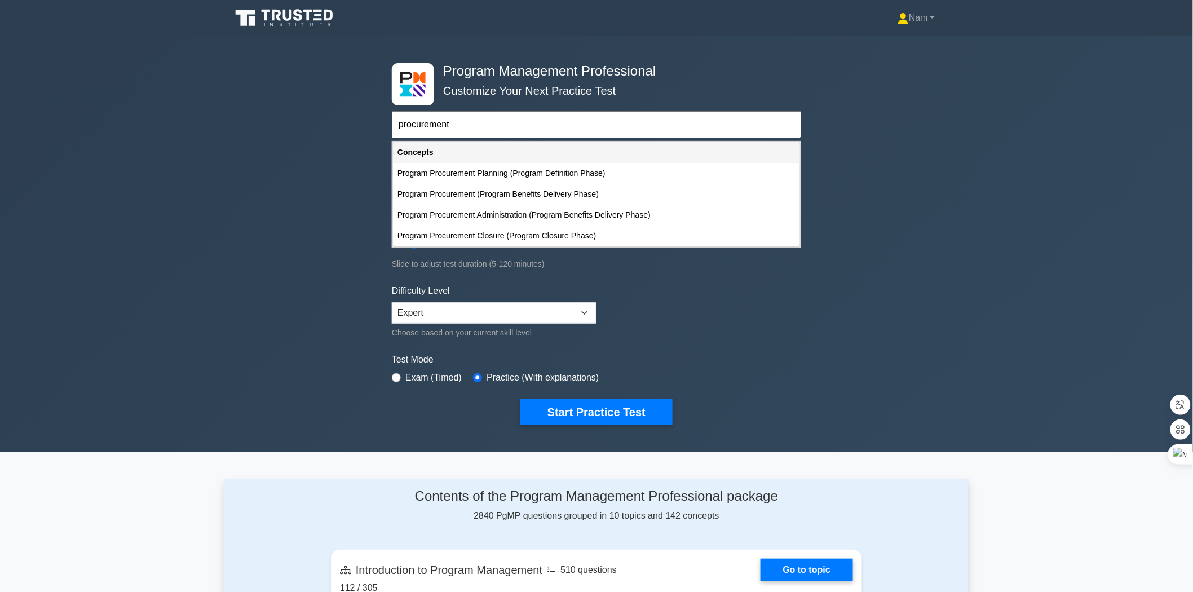
type input "procurement"
click at [678, 302] on form "procurement Topics Introduction to Program Management Program Management Perfor…" at bounding box center [596, 251] width 409 height 349
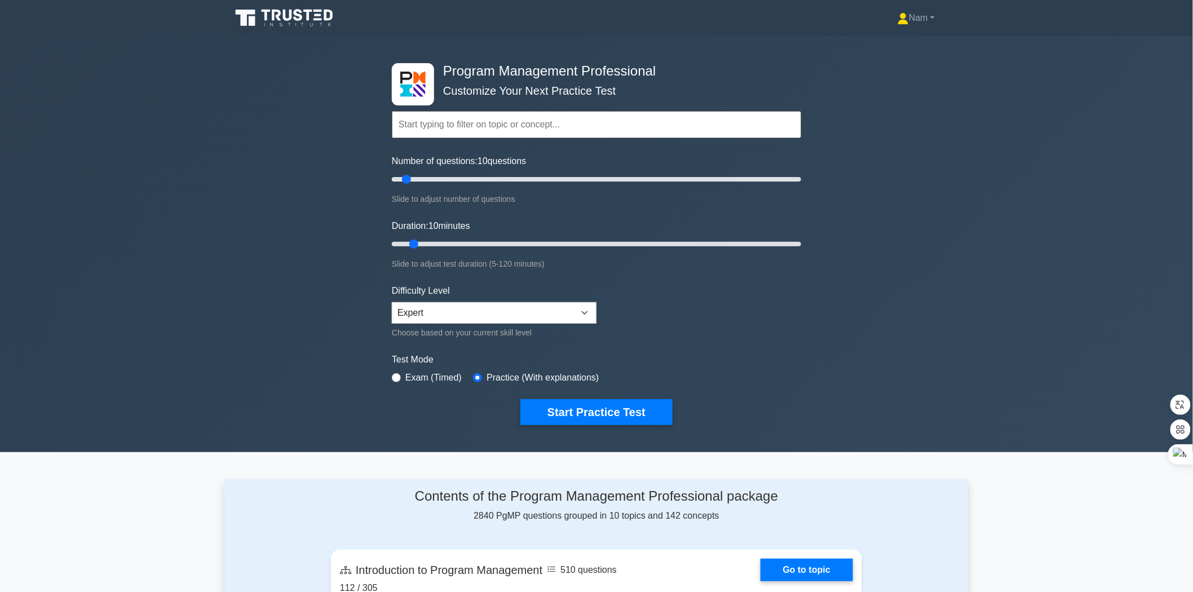
click at [498, 131] on input "text" at bounding box center [596, 124] width 409 height 27
click at [496, 125] on input "text" at bounding box center [596, 124] width 409 height 27
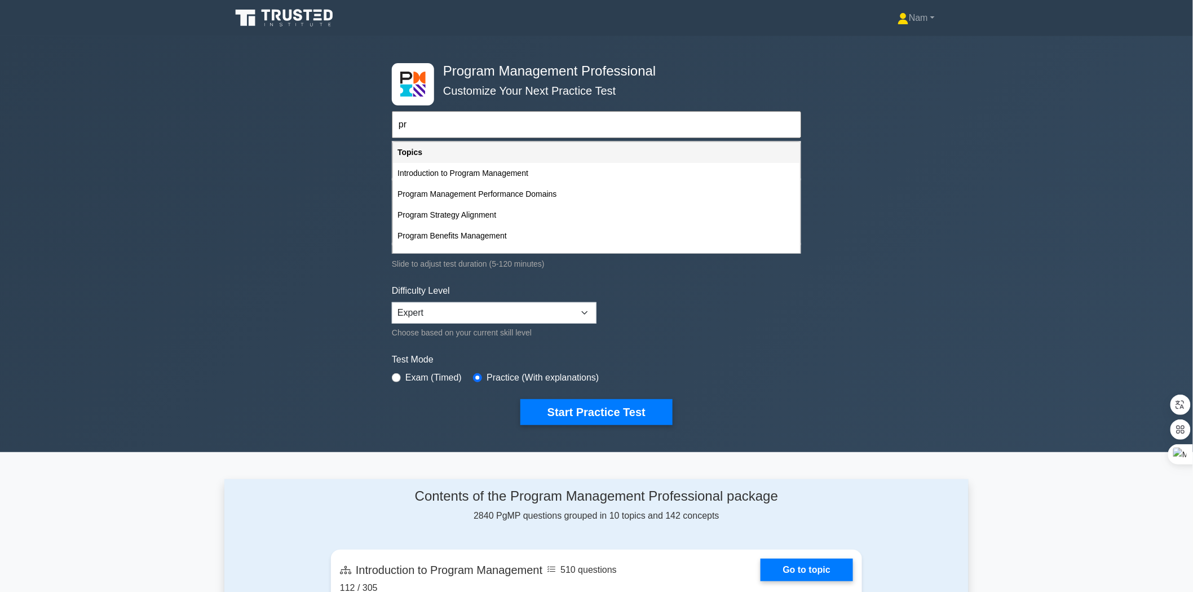
type input "p"
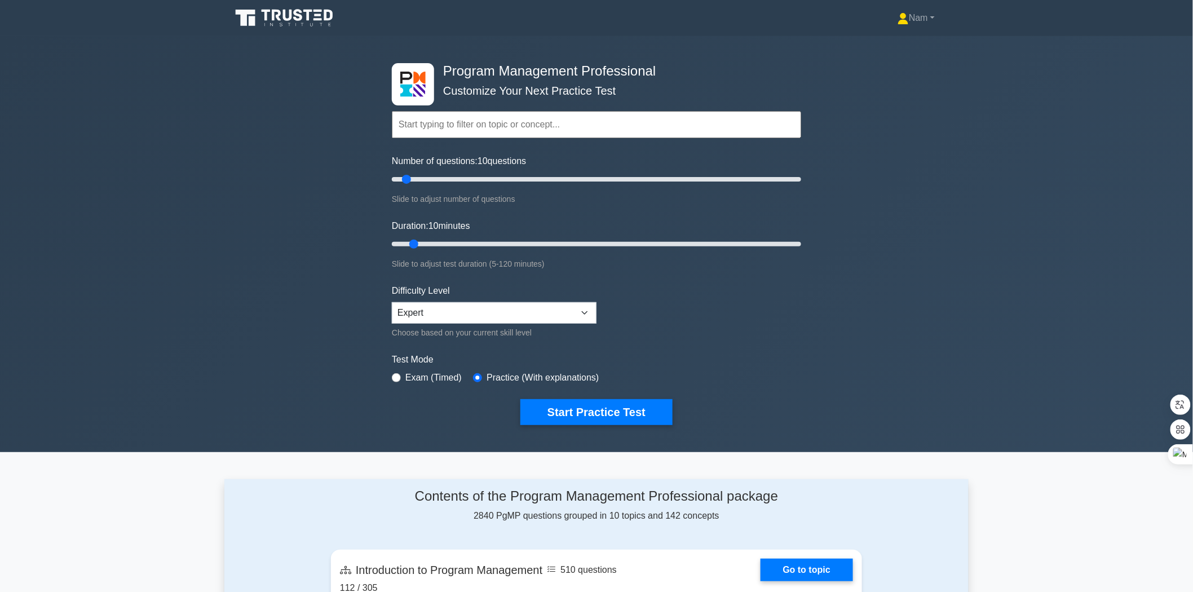
paste input "procurement"
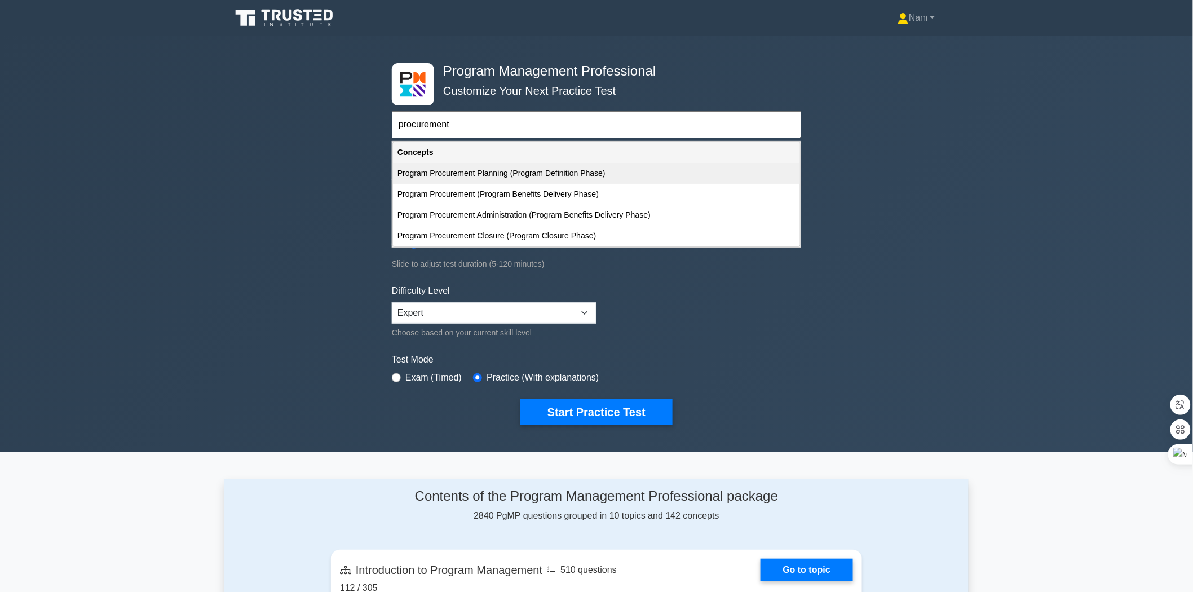
click at [522, 182] on div "Program Procurement Planning (Program Definition Phase)" at bounding box center [596, 173] width 407 height 21
type input "Program Procurement Planning (Program Definition Phase)"
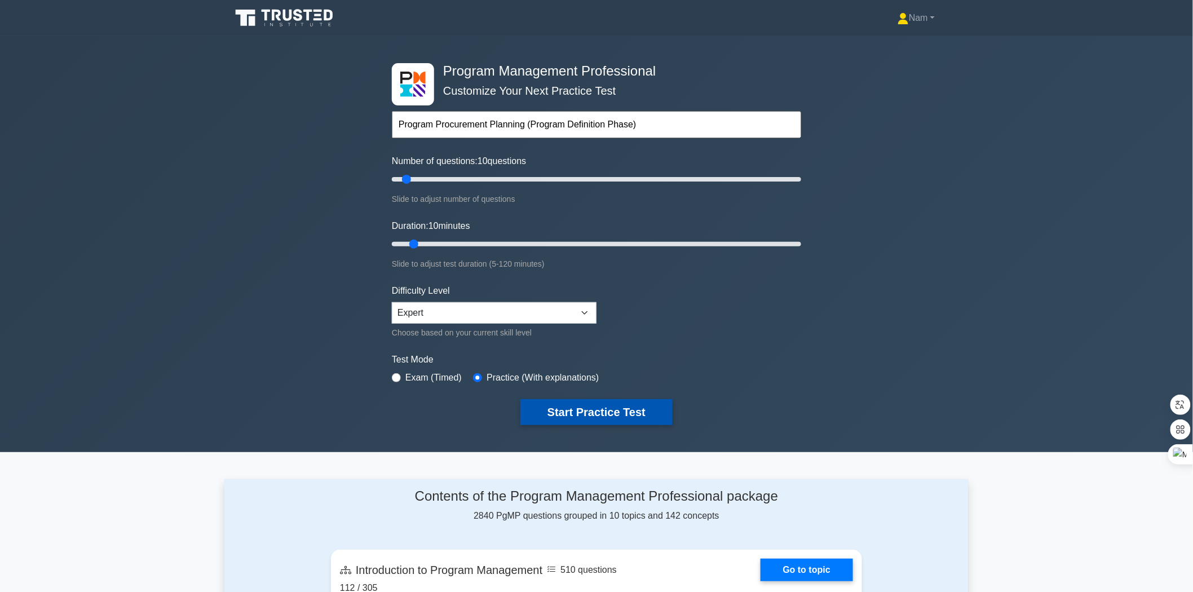
click at [593, 409] on button "Start Practice Test" at bounding box center [597, 412] width 152 height 26
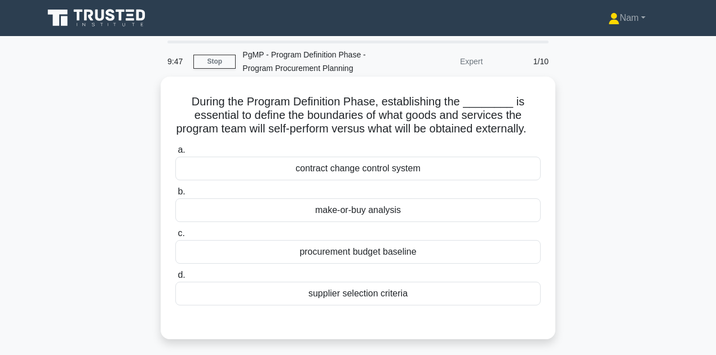
click at [300, 222] on div "make-or-buy analysis" at bounding box center [357, 211] width 365 height 24
click at [175, 196] on input "b. make-or-buy analysis" at bounding box center [175, 191] width 0 height 7
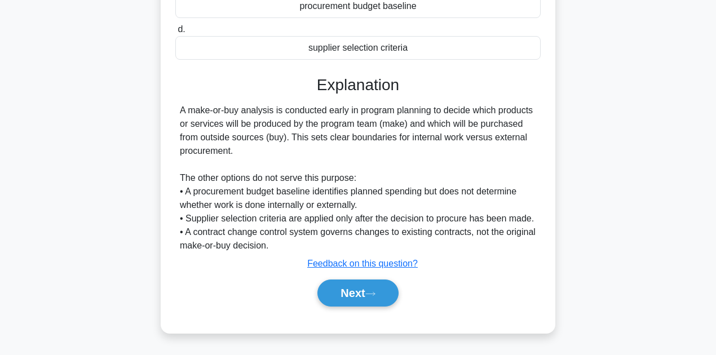
scroll to position [257, 0]
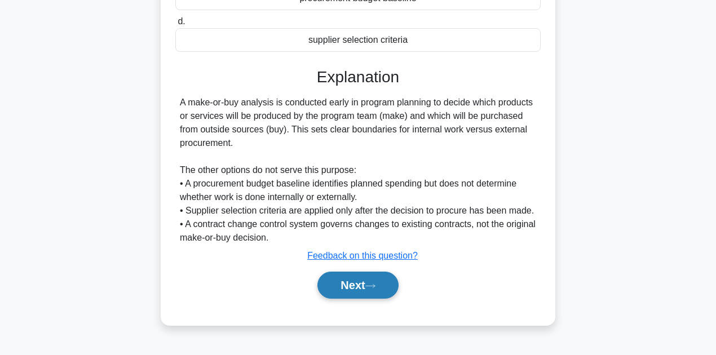
click at [342, 296] on button "Next" at bounding box center [358, 285] width 81 height 27
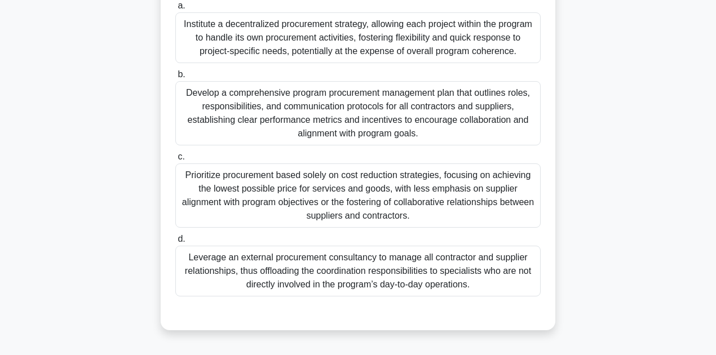
scroll to position [188, 0]
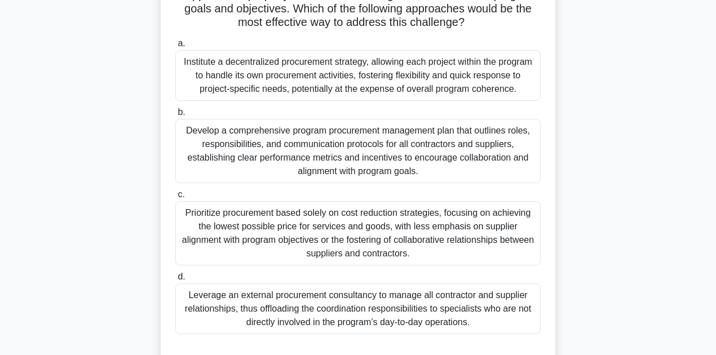
click at [311, 179] on div "Develop a comprehensive program procurement management plan that outlines roles…" at bounding box center [357, 151] width 365 height 64
click at [175, 116] on input "b. Develop a comprehensive program procurement management plan that outlines ro…" at bounding box center [175, 112] width 0 height 7
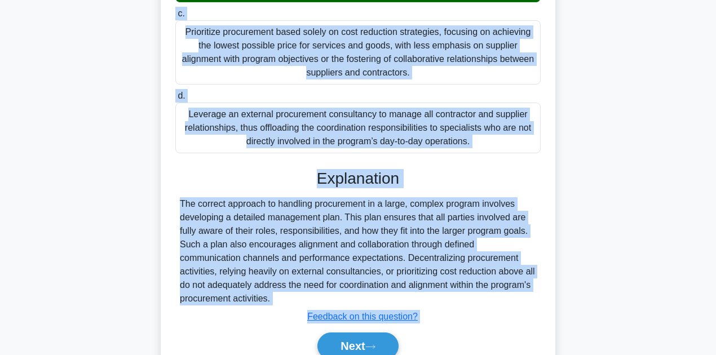
scroll to position [433, 0]
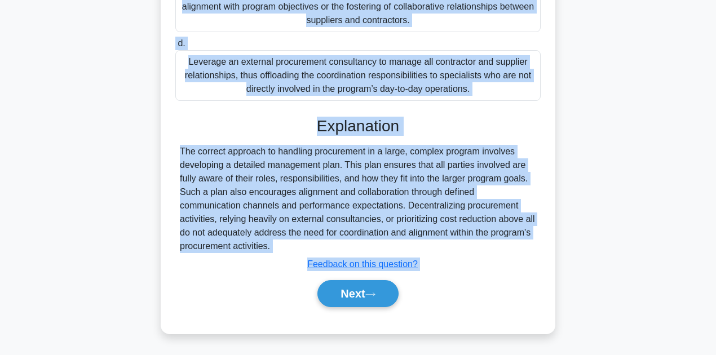
drag, startPoint x: 175, startPoint y: 63, endPoint x: 480, endPoint y: 92, distance: 306.6
copy div "You are the program manager for a large construction company that is about to e…"
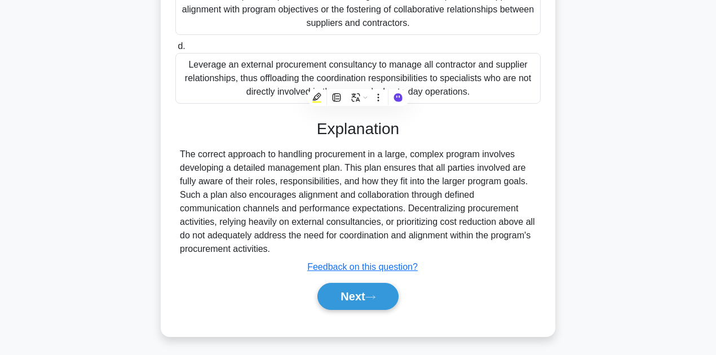
click at [135, 187] on div "You are the program manager for a large construction company that is about to e…" at bounding box center [358, 4] width 643 height 692
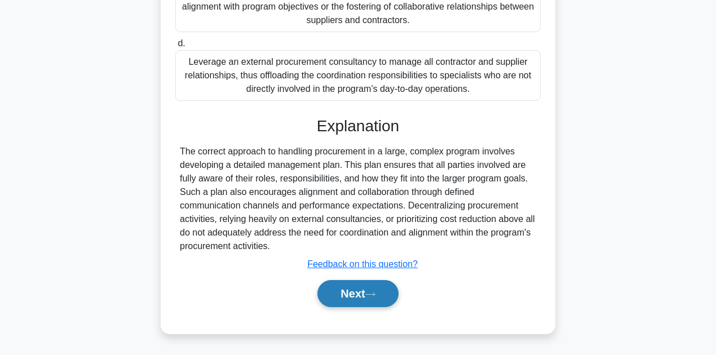
click at [352, 293] on button "Next" at bounding box center [358, 293] width 81 height 27
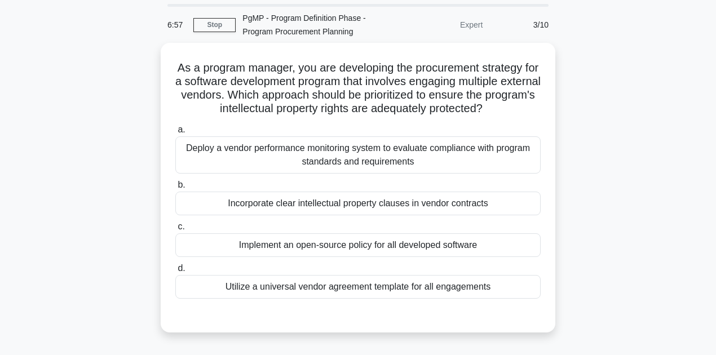
scroll to position [0, 0]
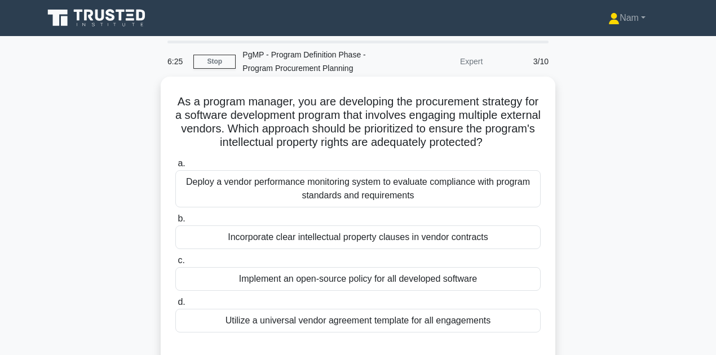
click at [230, 193] on div "Deploy a vendor performance monitoring system to evaluate compliance with progr…" at bounding box center [357, 188] width 365 height 37
click at [175, 168] on input "a. Deploy a vendor performance monitoring system to evaluate compliance with pr…" at bounding box center [175, 163] width 0 height 7
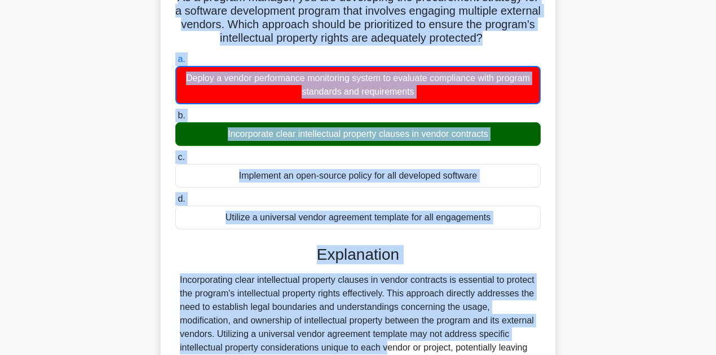
scroll to position [272, 0]
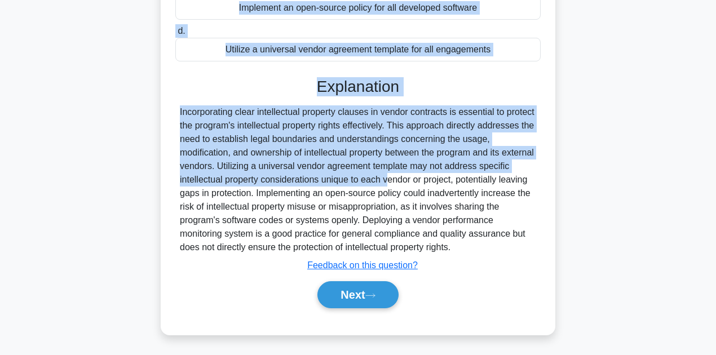
drag, startPoint x: 180, startPoint y: 99, endPoint x: 498, endPoint y: 53, distance: 321.4
click at [498, 53] on div "As a program manager, you are developing the procurement strategy for a softwar…" at bounding box center [358, 70] width 386 height 522
copy div "As a program manager, you are developing the procurement strategy for a softwar…"
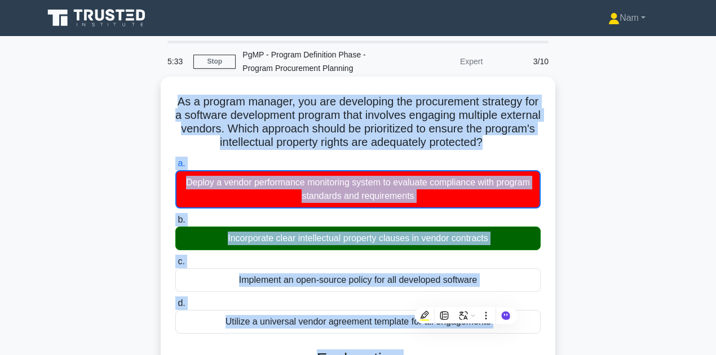
scroll to position [0, 0]
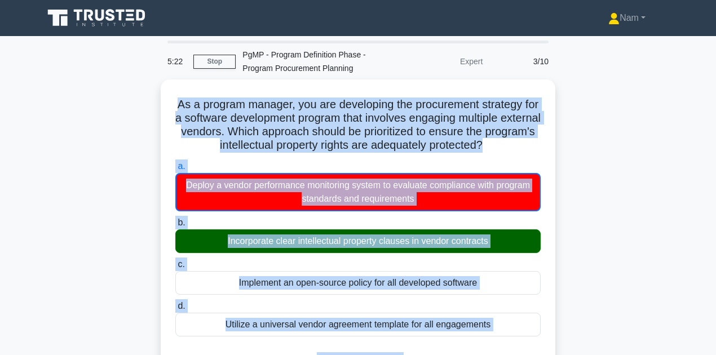
click at [83, 192] on div "As a program manager, you are developing the procurement strategy for a softwar…" at bounding box center [358, 352] width 643 height 544
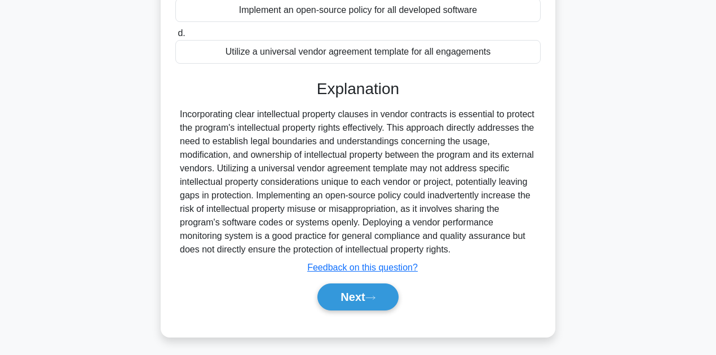
scroll to position [272, 0]
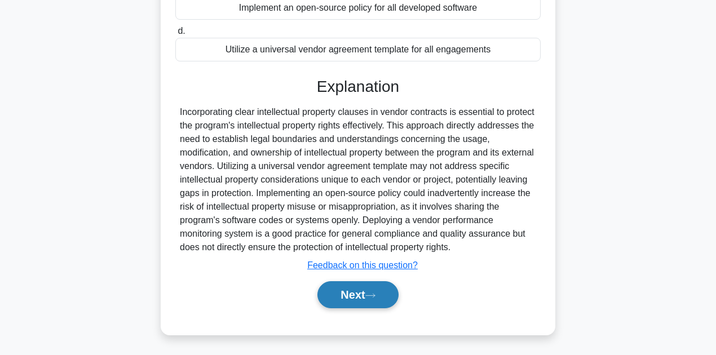
click at [367, 297] on button "Next" at bounding box center [358, 294] width 81 height 27
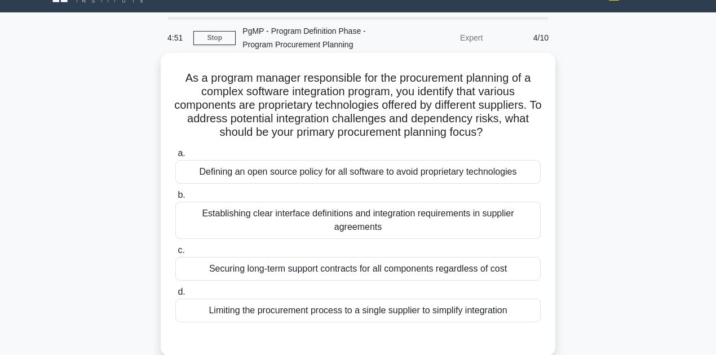
scroll to position [37, 0]
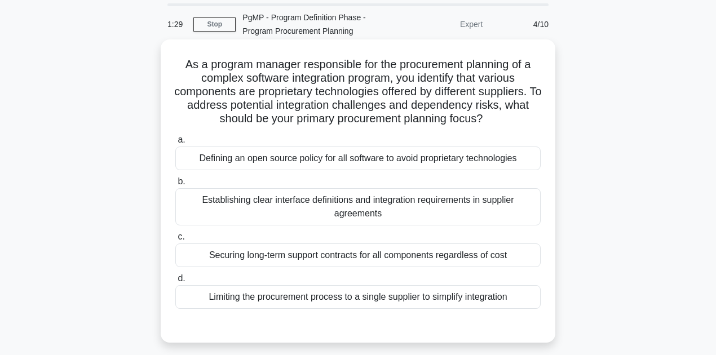
click at [329, 211] on div "Establishing clear interface definitions and integration requirements in suppli…" at bounding box center [357, 206] width 365 height 37
click at [175, 186] on input "b. Establishing clear interface definitions and integration requirements in sup…" at bounding box center [175, 181] width 0 height 7
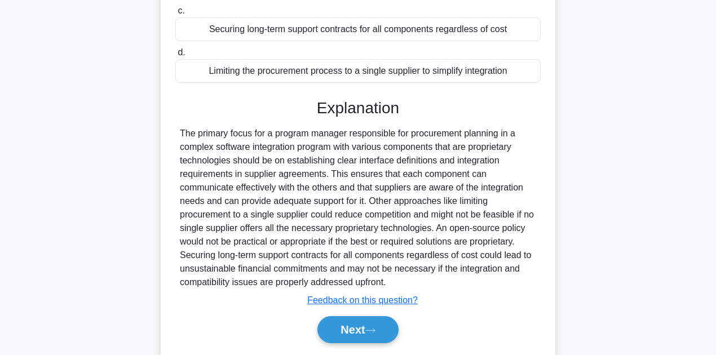
scroll to position [298, 0]
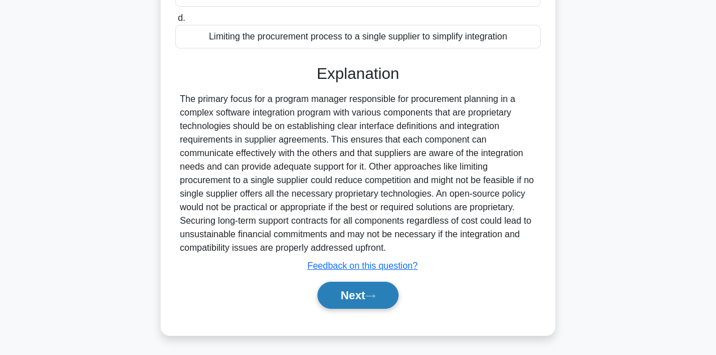
click at [364, 288] on button "Next" at bounding box center [358, 295] width 81 height 27
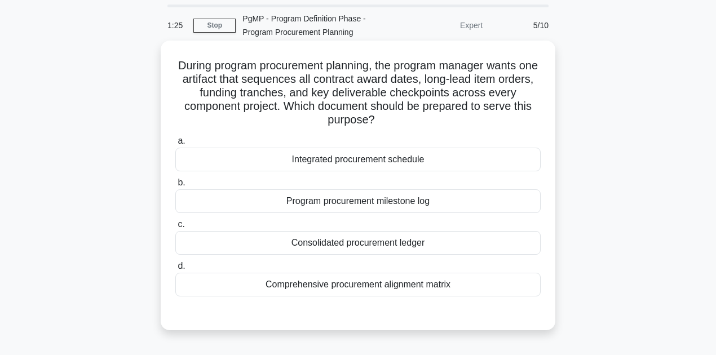
scroll to position [28, 0]
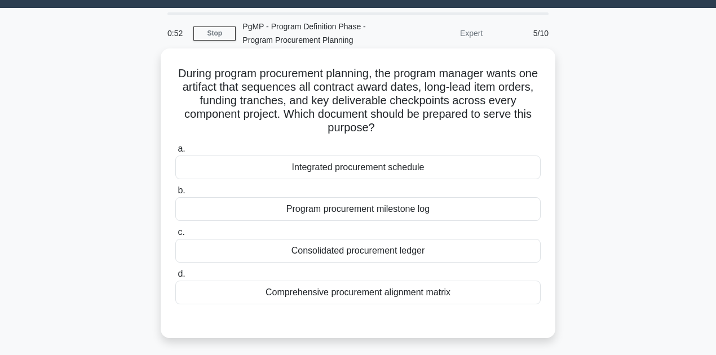
click at [357, 209] on div "Program procurement milestone log" at bounding box center [357, 209] width 365 height 24
click at [175, 195] on input "b. Program procurement milestone log" at bounding box center [175, 190] width 0 height 7
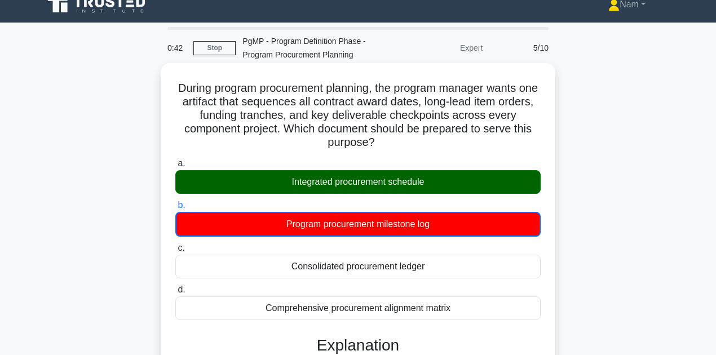
scroll to position [0, 0]
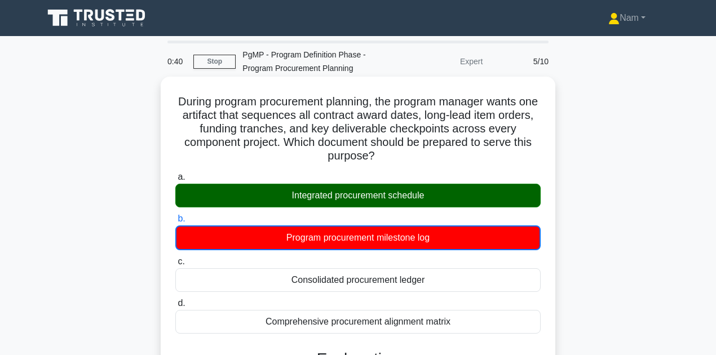
drag, startPoint x: 185, startPoint y: 103, endPoint x: 455, endPoint y: 319, distance: 346.2
click at [455, 319] on div "During program procurement planning, the program manager wants one artifact tha…" at bounding box center [358, 355] width 386 height 549
copy div "During program procurement planning, the program manager wants one artifact tha…"
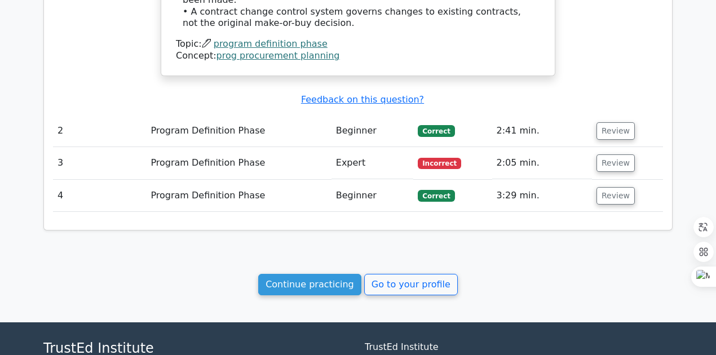
scroll to position [1052, 0]
